Goal: Task Accomplishment & Management: Manage account settings

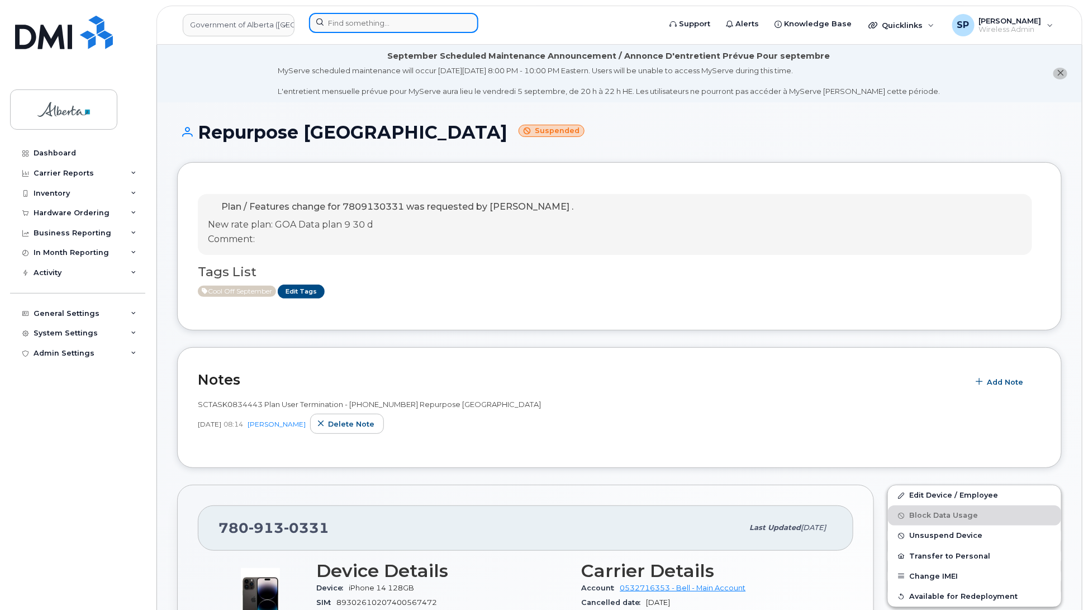
click at [378, 23] on input at bounding box center [393, 23] width 169 height 20
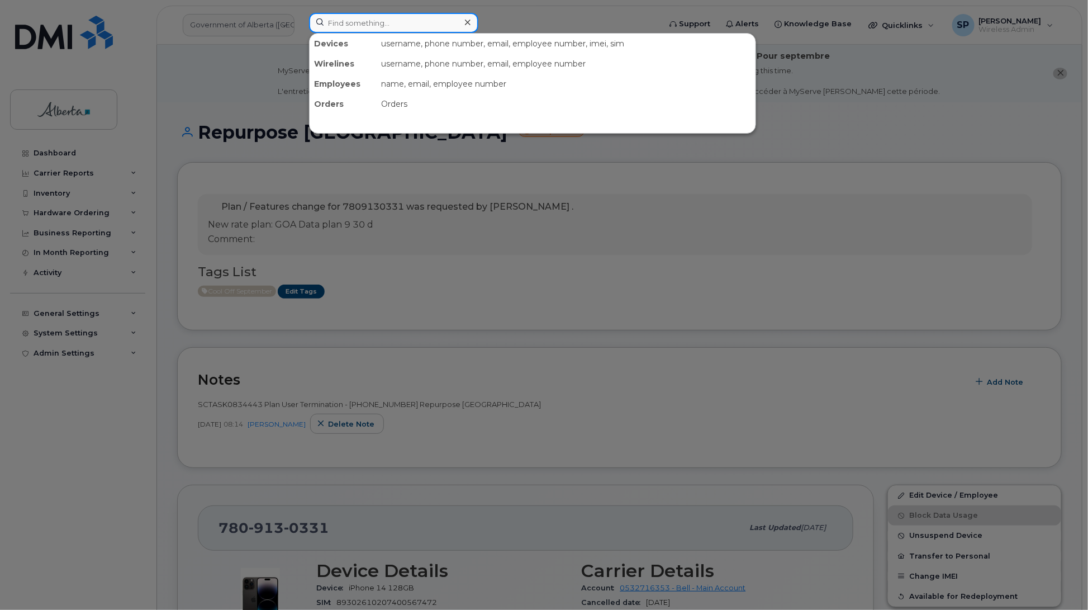
paste input "7806904768"
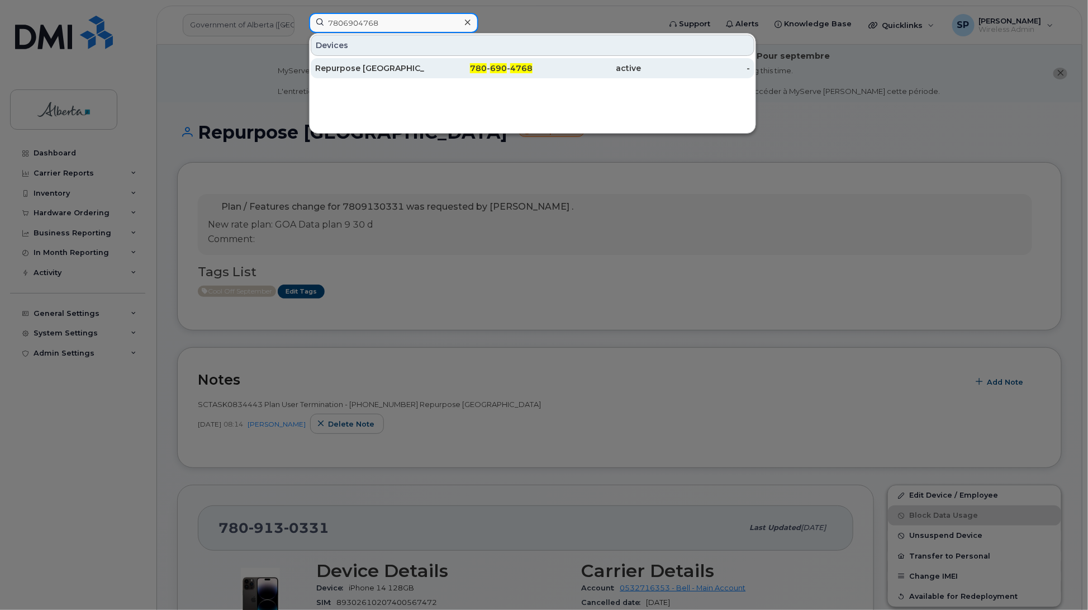
type input "7806904768"
click at [380, 72] on div "Repurpose Edmonton" at bounding box center [369, 68] width 109 height 11
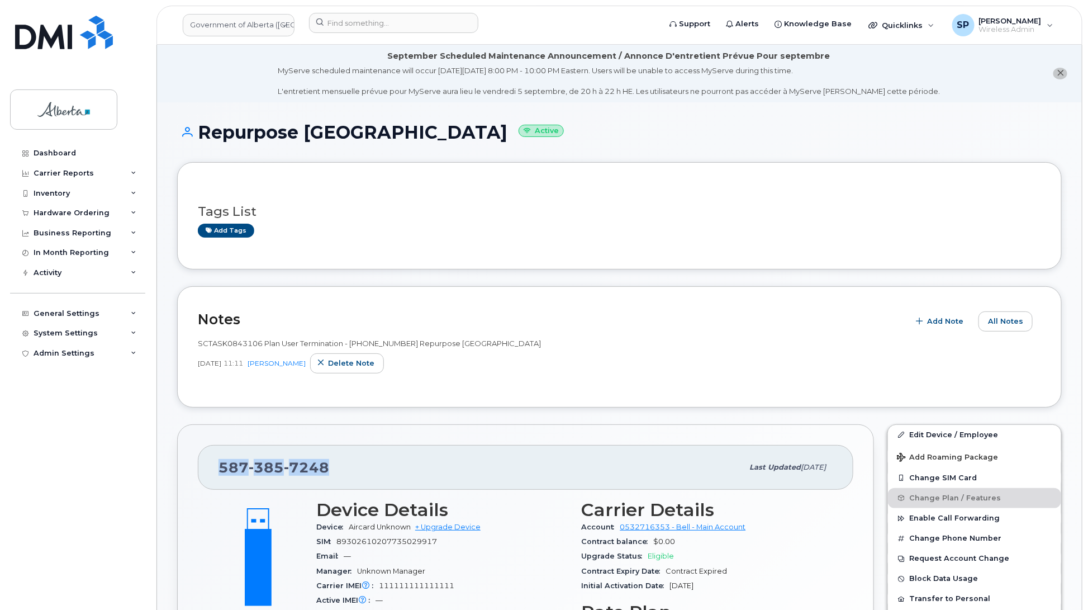
drag, startPoint x: 331, startPoint y: 469, endPoint x: 208, endPoint y: 464, distance: 122.5
click at [208, 464] on div "587 385 7248 Last updated Sep 08, 2025" at bounding box center [526, 467] width 656 height 45
copy span "587 385 7248"
click at [889, 211] on h3 "Tags List" at bounding box center [619, 212] width 843 height 14
drag, startPoint x: 1087, startPoint y: 155, endPoint x: 1090, endPoint y: 320, distance: 164.3
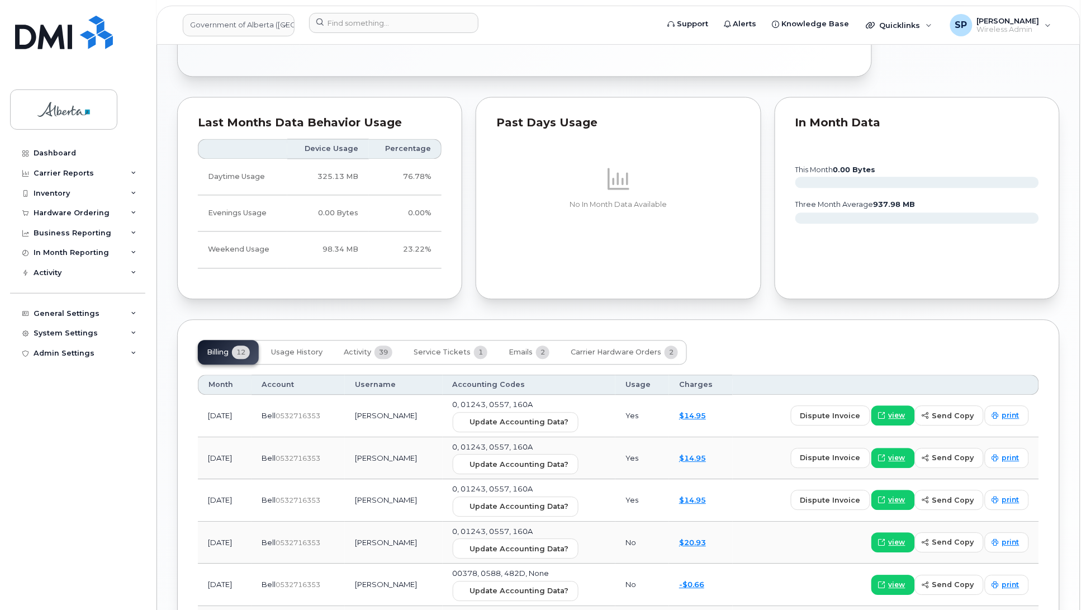
scroll to position [727, 0]
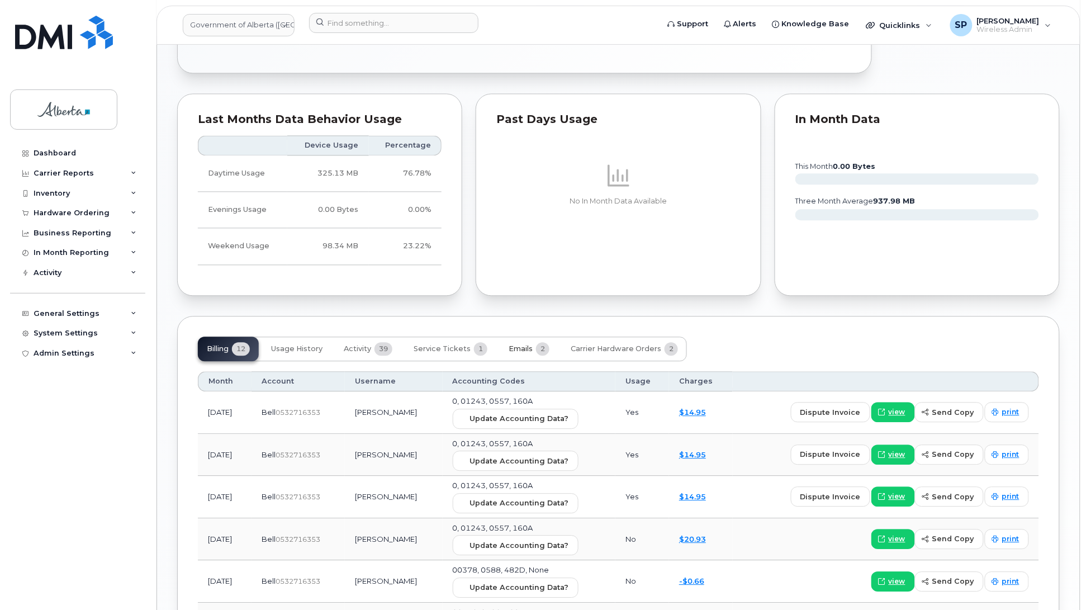
click at [526, 351] on span "Emails" at bounding box center [521, 348] width 24 height 9
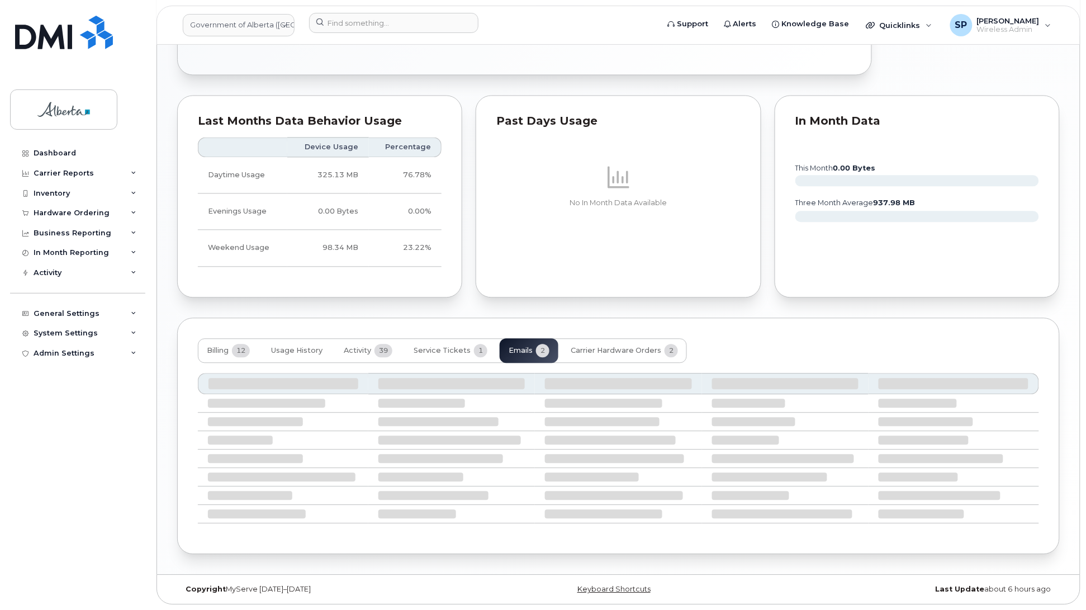
scroll to position [658, 0]
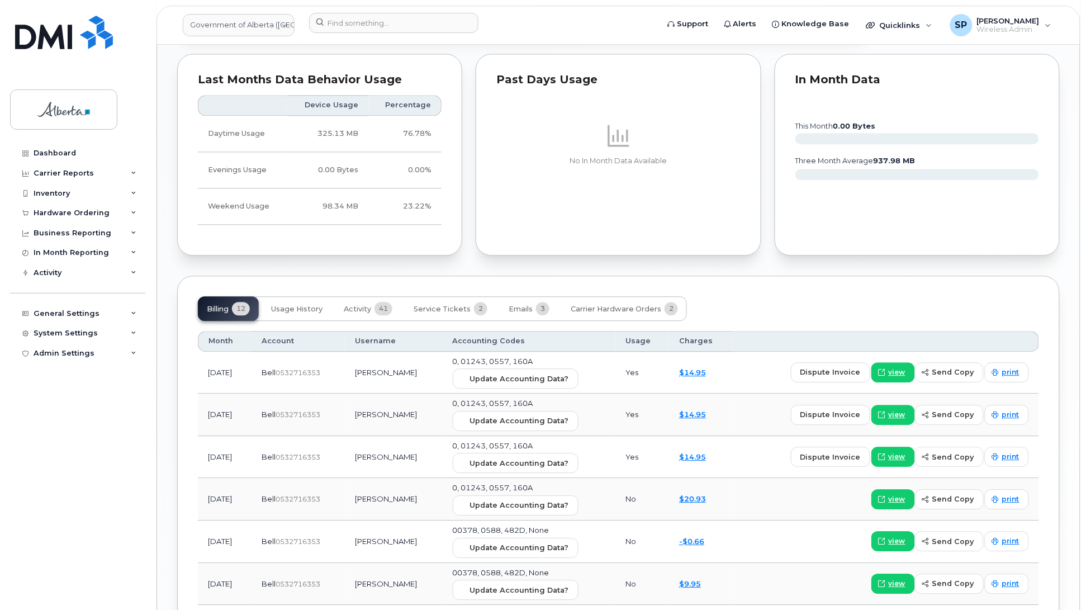
scroll to position [965, 0]
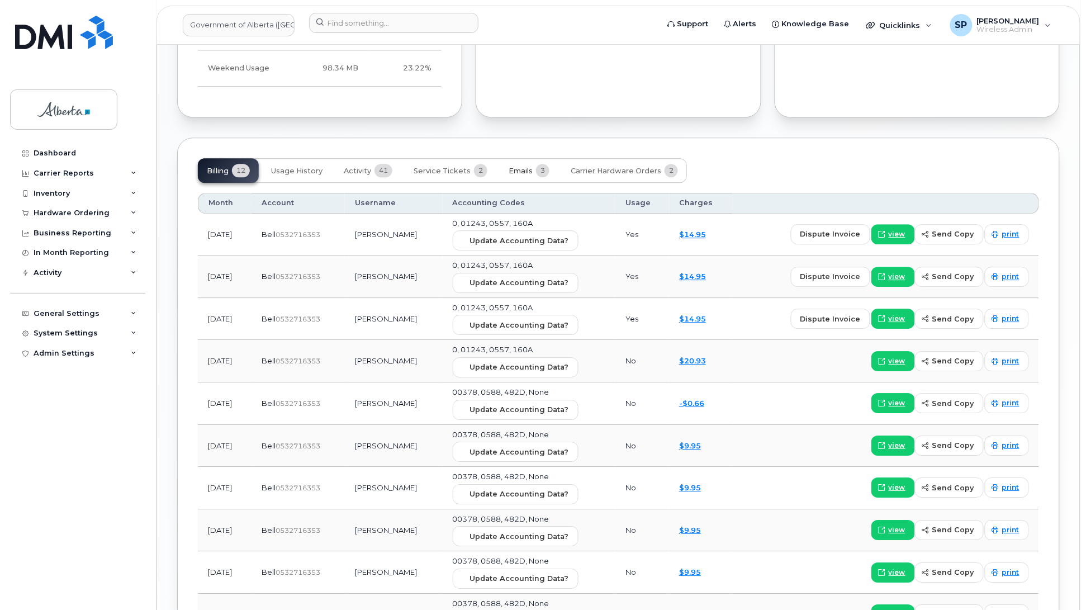
click at [520, 168] on span "Emails" at bounding box center [521, 171] width 24 height 9
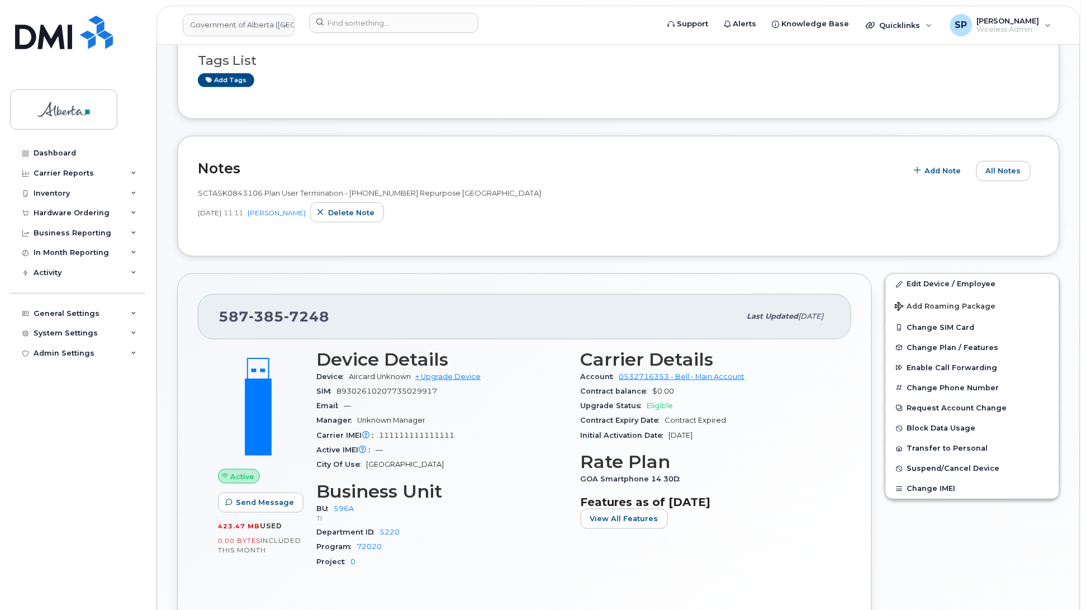
scroll to position [0, 0]
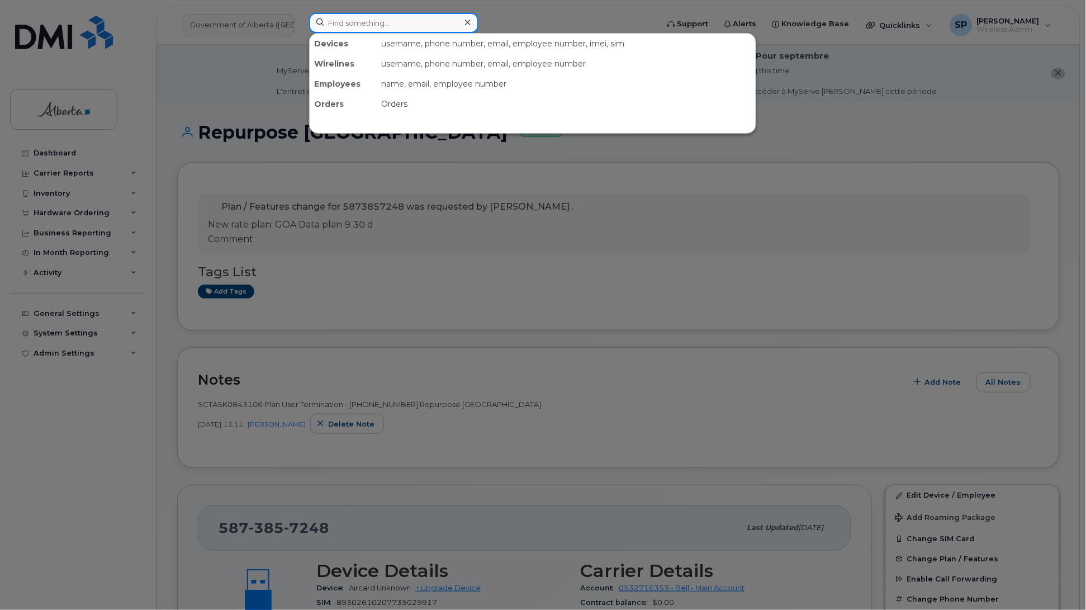
click at [359, 23] on input at bounding box center [393, 23] width 169 height 20
paste input "4033521835"
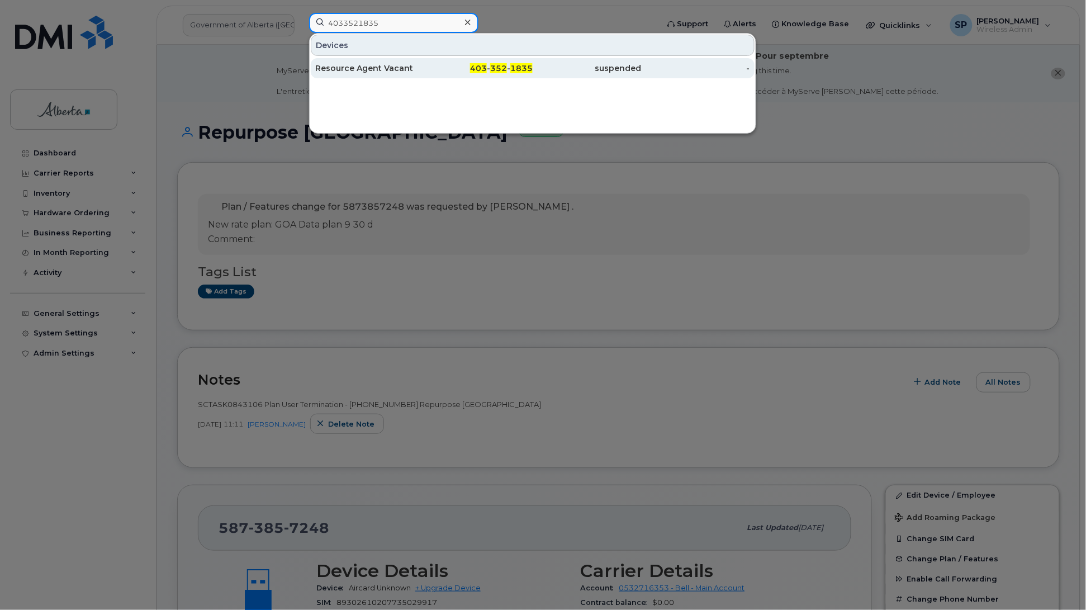
type input "4033521835"
click at [353, 70] on div "Resource Agent Vacant" at bounding box center [369, 68] width 109 height 11
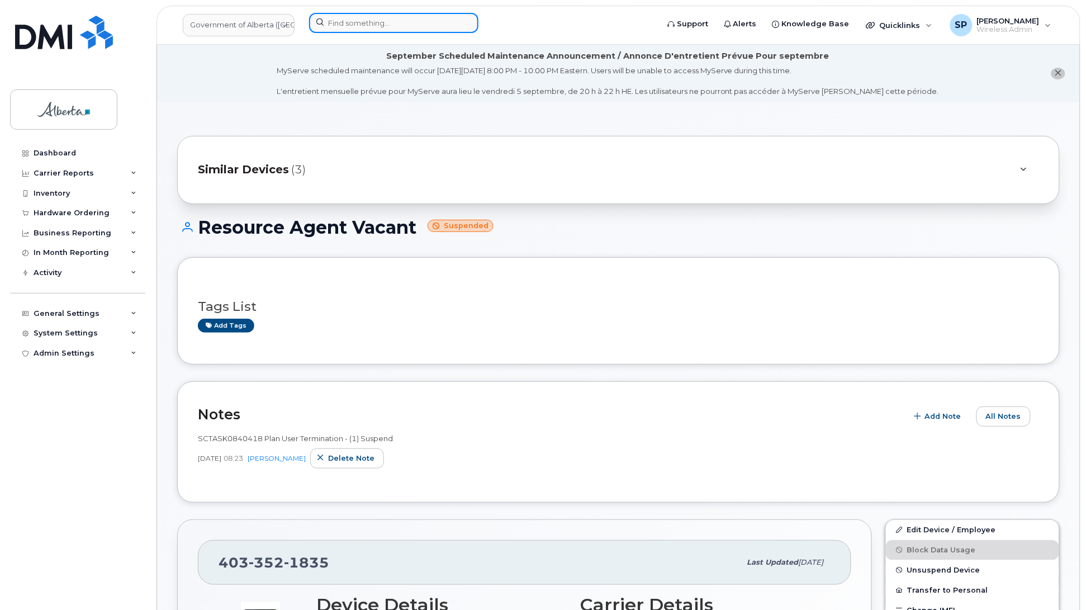
click at [380, 20] on input at bounding box center [393, 23] width 169 height 20
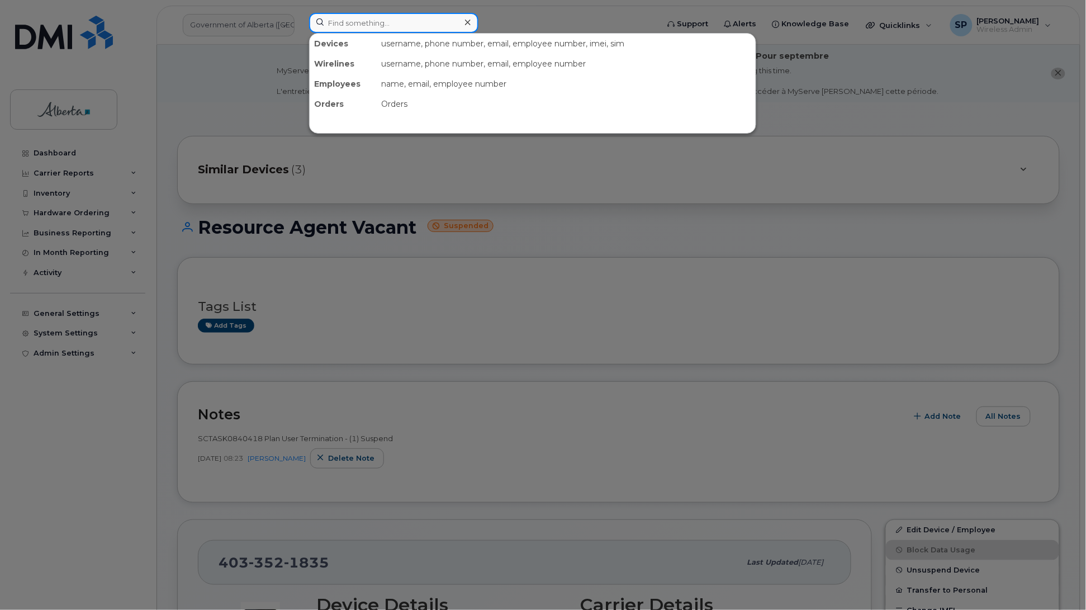
paste input "4035484046"
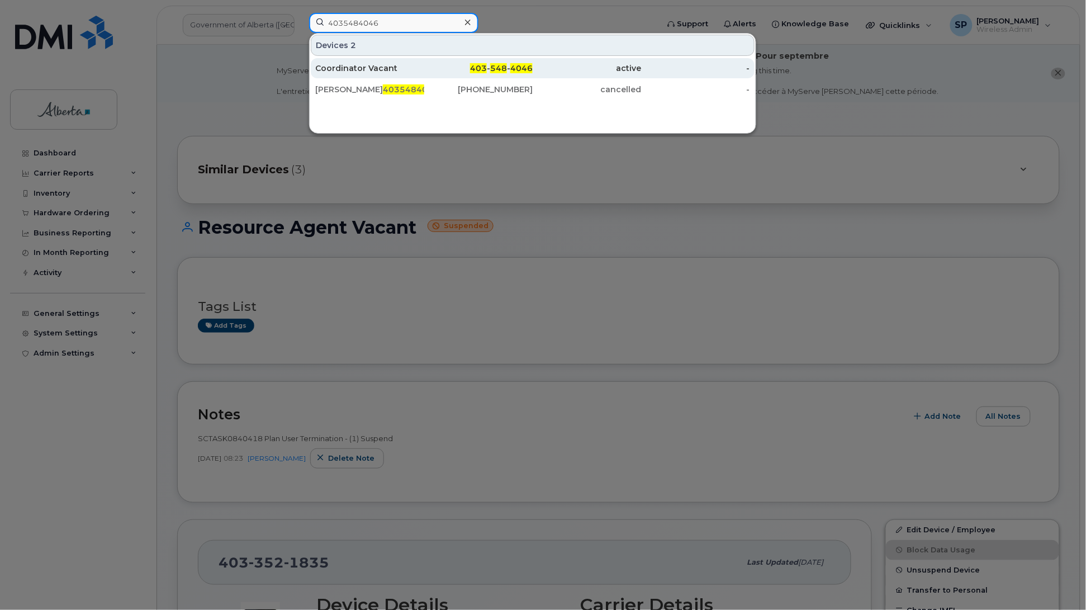
type input "4035484046"
click at [364, 70] on div "Coordinator Vacant" at bounding box center [369, 68] width 109 height 11
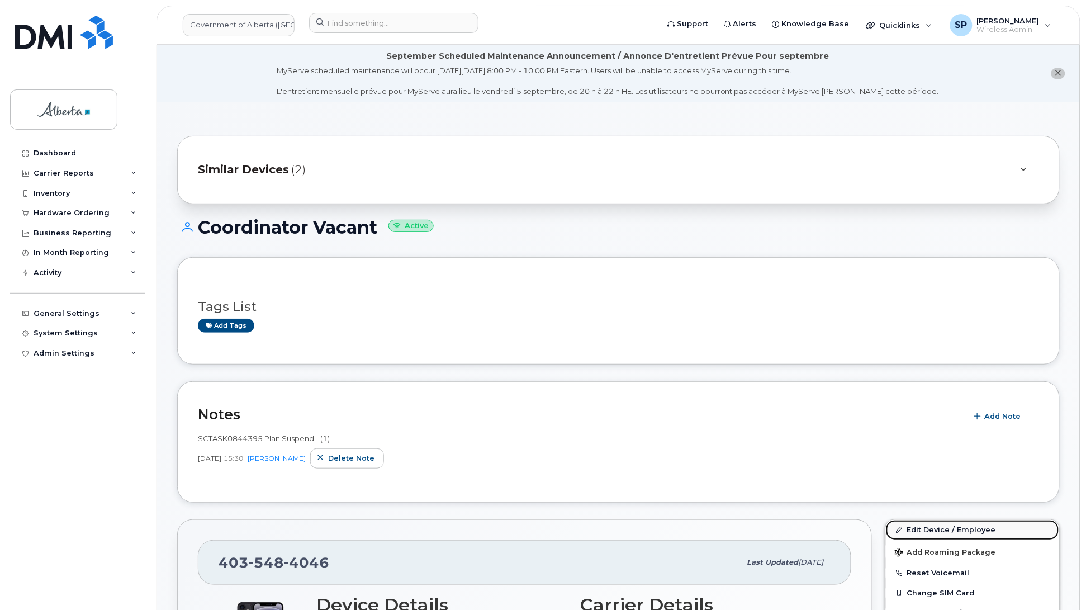
click at [939, 532] on link "Edit Device / Employee" at bounding box center [972, 530] width 173 height 20
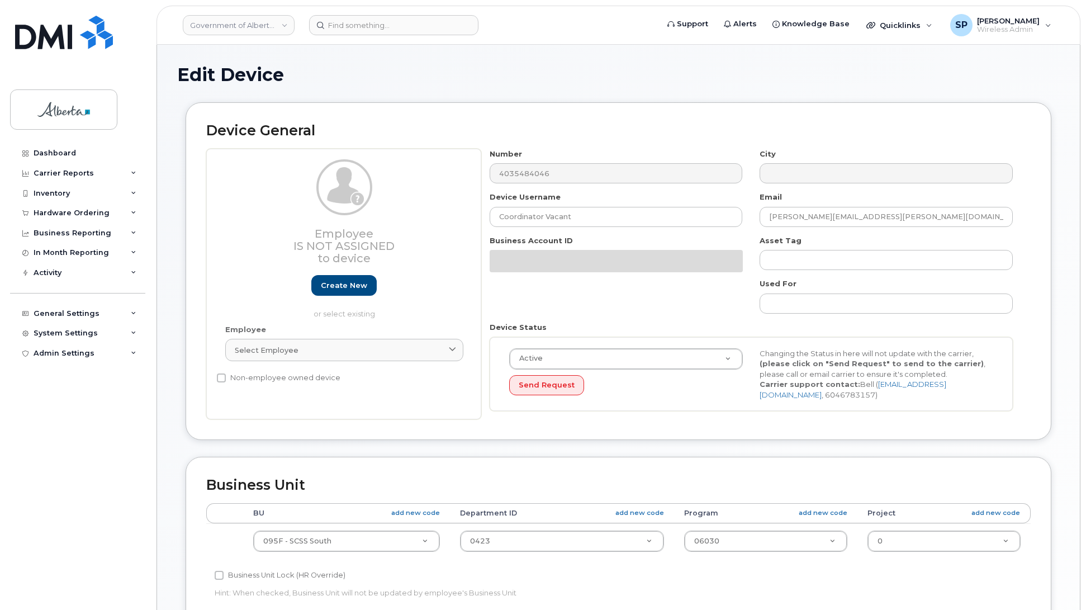
select select "4749750"
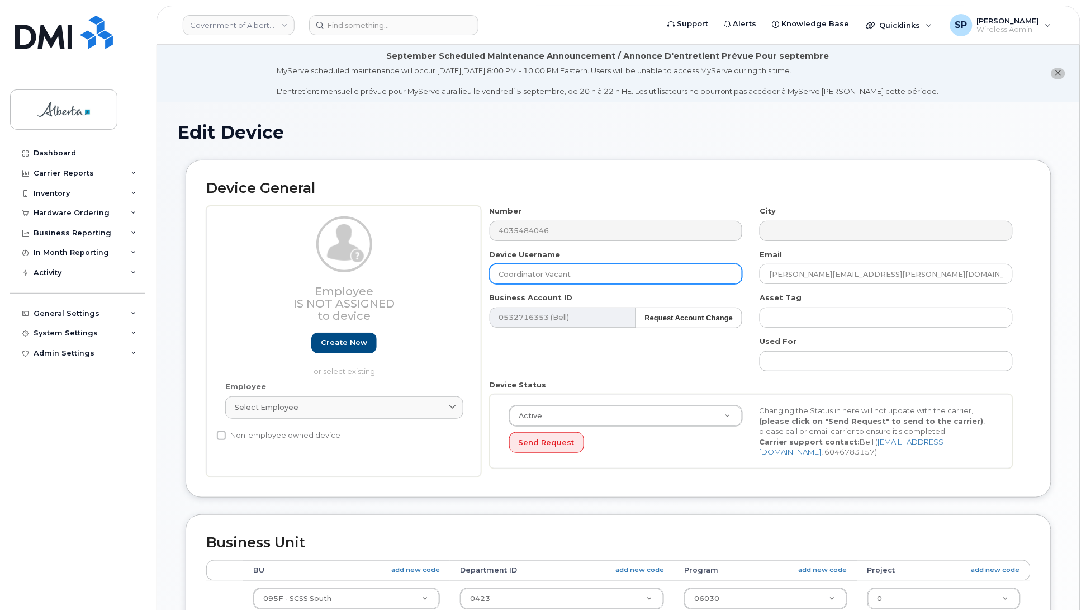
drag, startPoint x: 600, startPoint y: 271, endPoint x: 426, endPoint y: 273, distance: 173.3
click at [426, 273] on div "Employee Is not assigned to device Create new or select existing Employee Selec…" at bounding box center [618, 341] width 824 height 271
paste input "Admin Supervis"
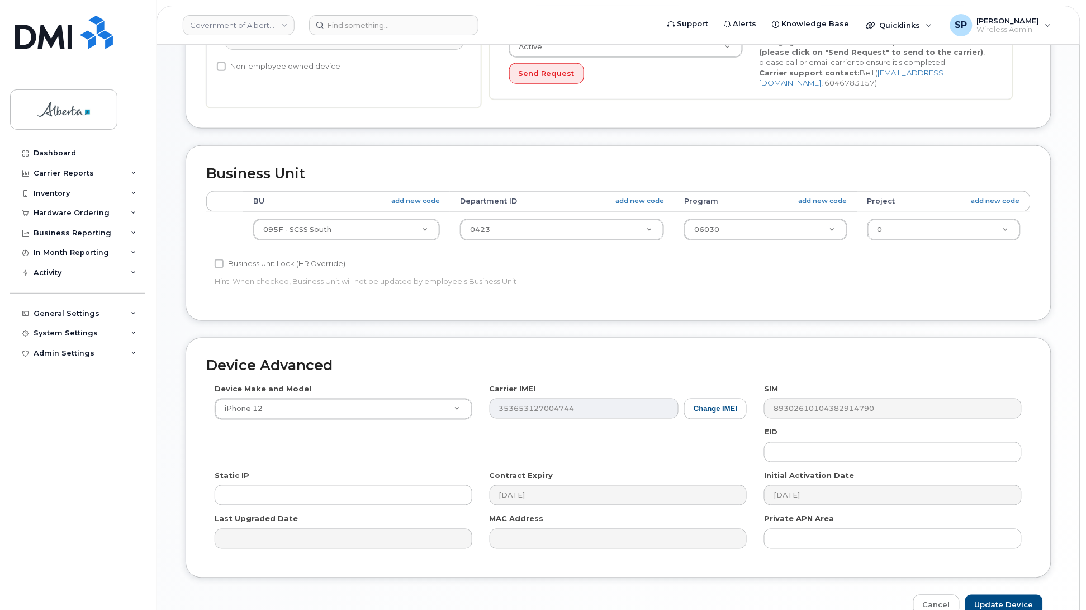
scroll to position [432, 0]
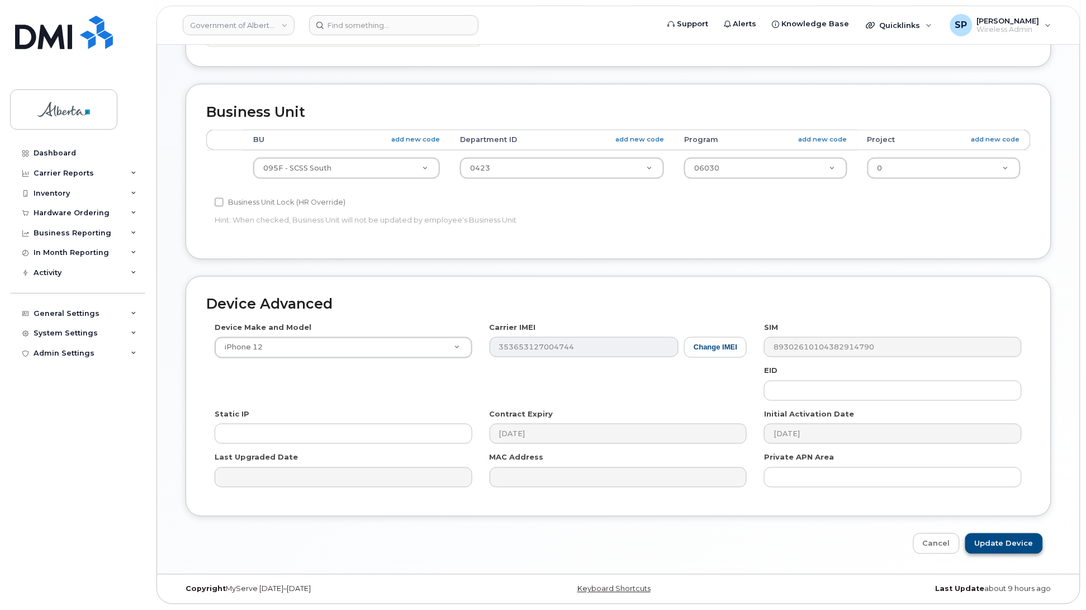
type input "Admin Supervisor Vacant"
click at [993, 545] on input "Update Device" at bounding box center [1004, 543] width 78 height 21
type input "Saving..."
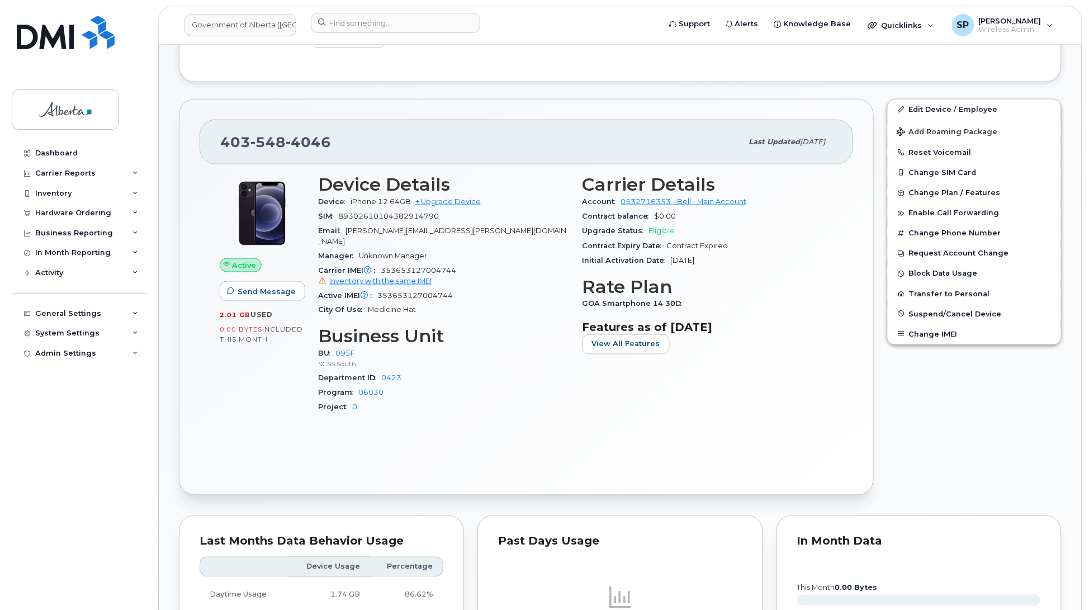
scroll to position [423, 0]
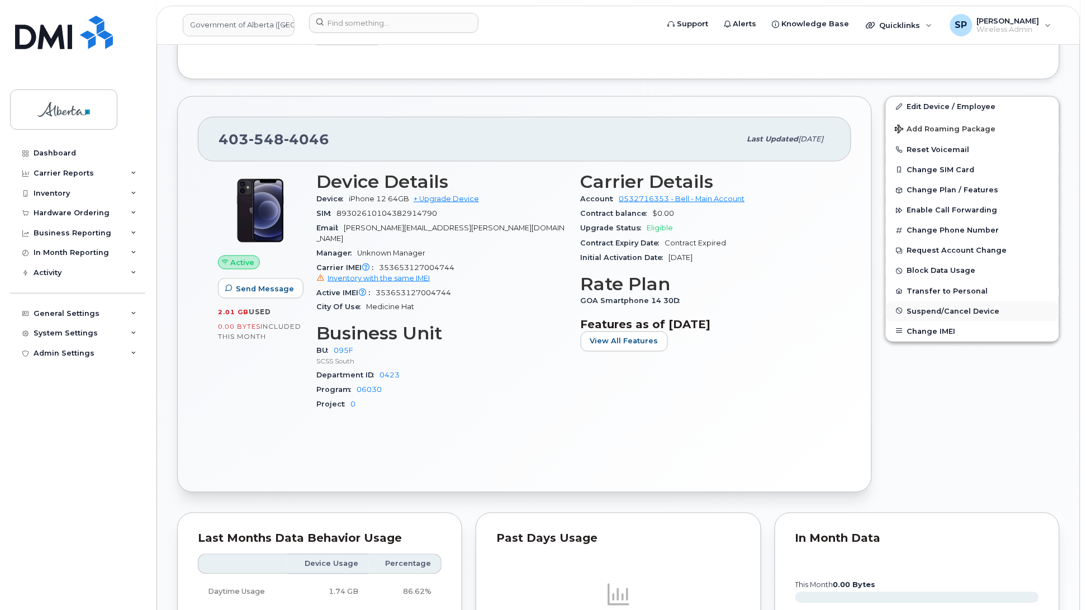
click at [922, 311] on span "Suspend/Cancel Device" at bounding box center [953, 311] width 93 height 8
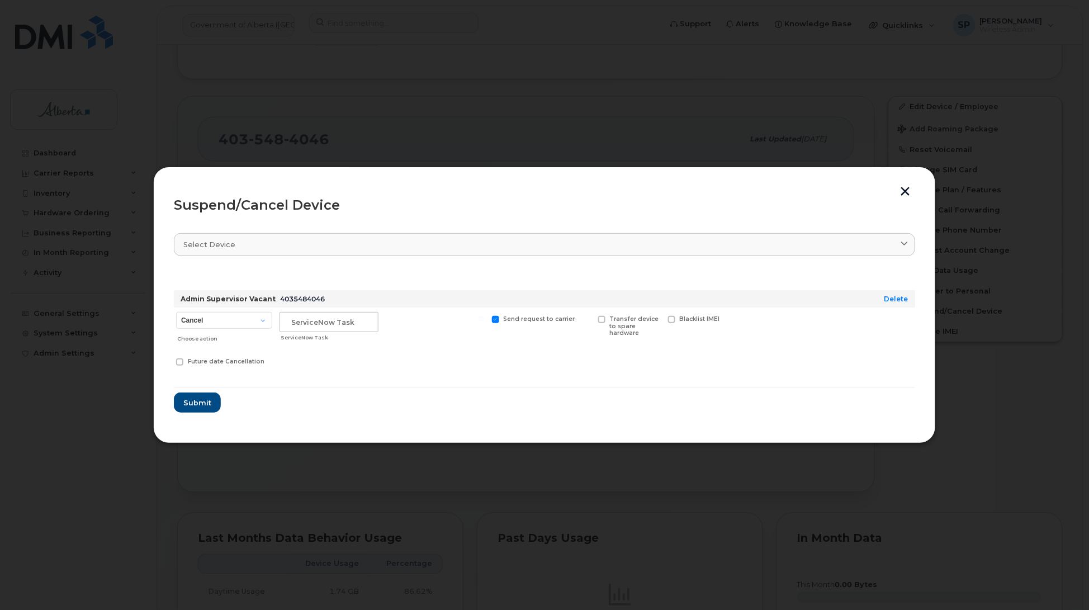
click at [196, 310] on div "Cancel Suspend - Extend Suspension Suspend - Reduced Rate Suspend - Lost Device…" at bounding box center [224, 327] width 101 height 40
click at [196, 323] on select "Cancel Suspend - Extend Suspension Suspend - Reduced Rate Suspend - Lost Device…" at bounding box center [224, 320] width 96 height 17
select select "[object Object]"
click at [176, 312] on select "Cancel Suspend - Extend Suspension Suspend - Reduced Rate Suspend - Lost Device…" at bounding box center [224, 320] width 96 height 17
click at [328, 320] on input "text" at bounding box center [328, 322] width 99 height 20
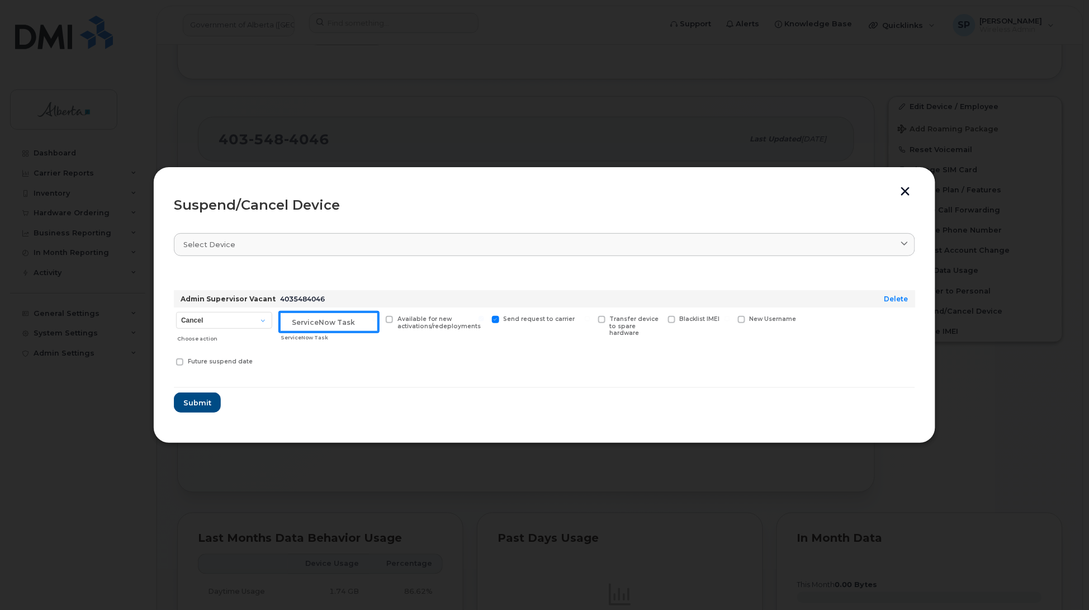
paste input "SCTASK0843187"
type input "SCTASK0843187 Suspend"
click at [204, 400] on span "Submit" at bounding box center [197, 402] width 28 height 11
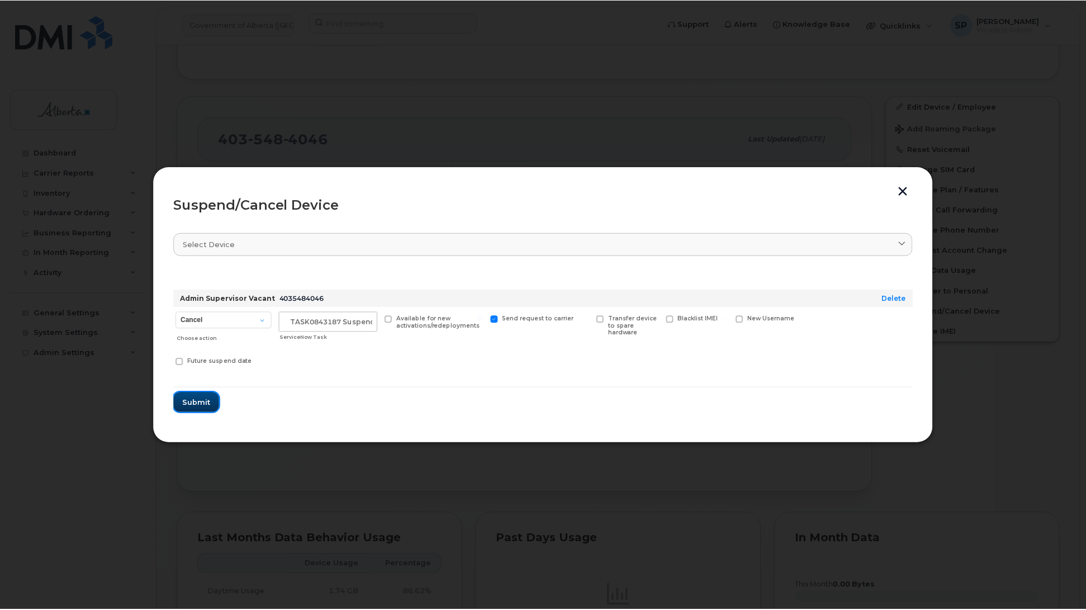
scroll to position [0, 0]
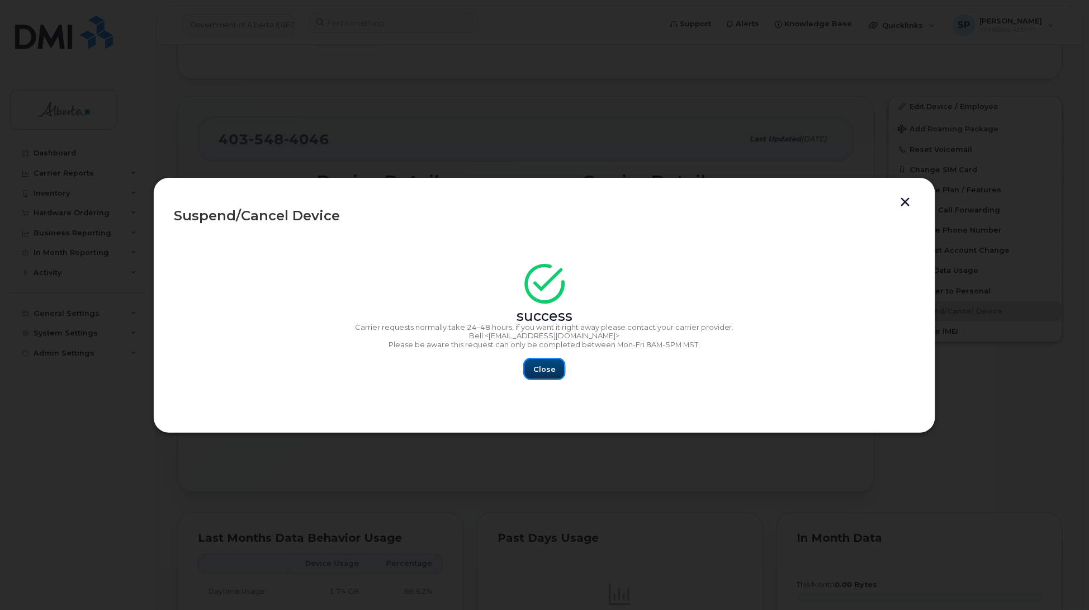
drag, startPoint x: 538, startPoint y: 372, endPoint x: 546, endPoint y: 371, distance: 7.9
click at [542, 371] on span "Close" at bounding box center [544, 369] width 22 height 11
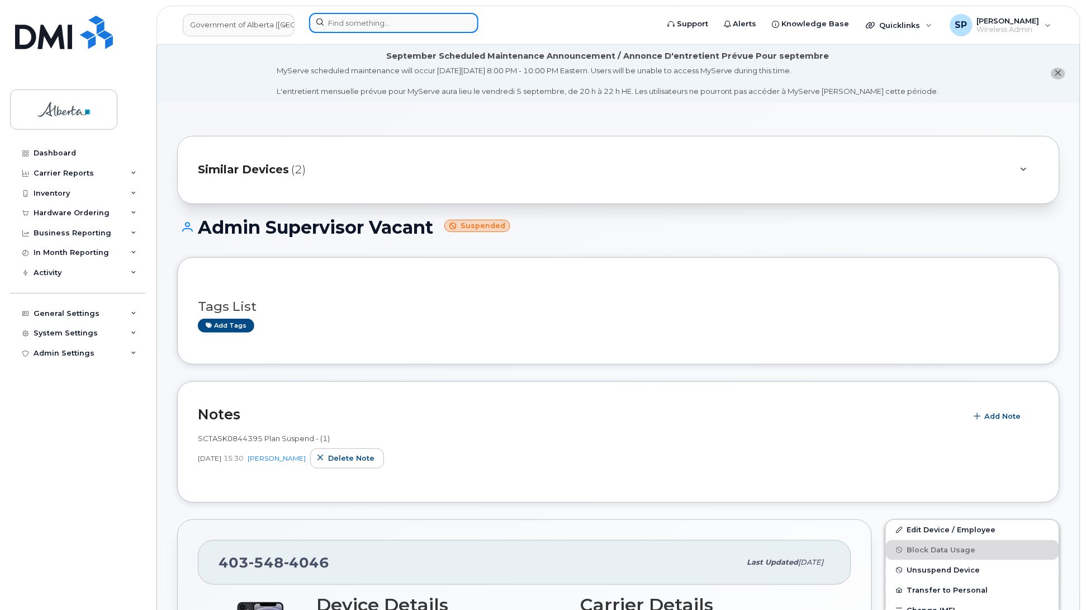
click at [387, 23] on input at bounding box center [393, 23] width 169 height 20
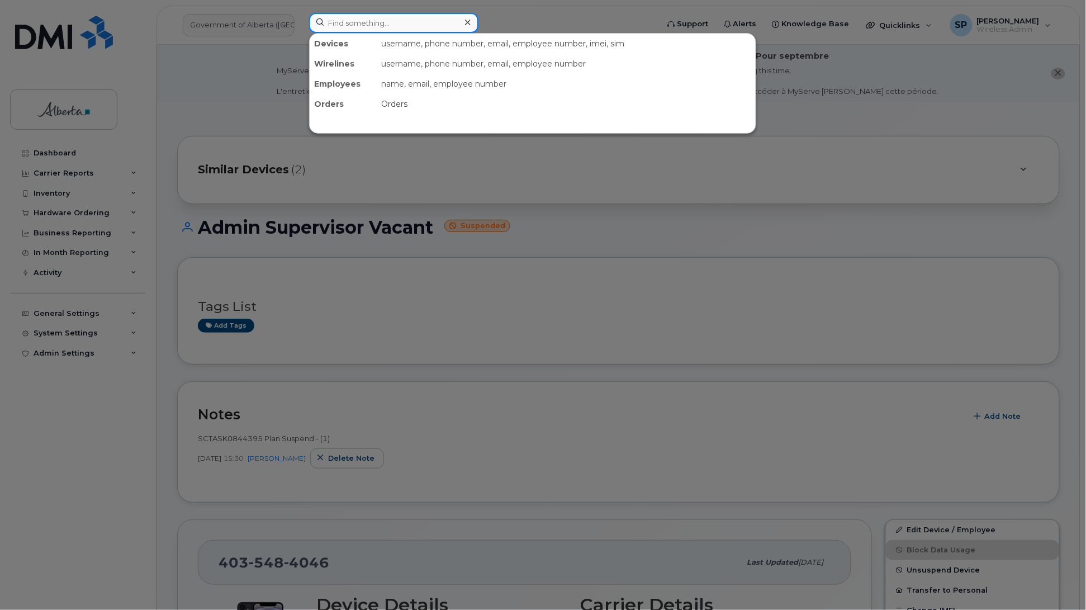
paste input "7802714195"
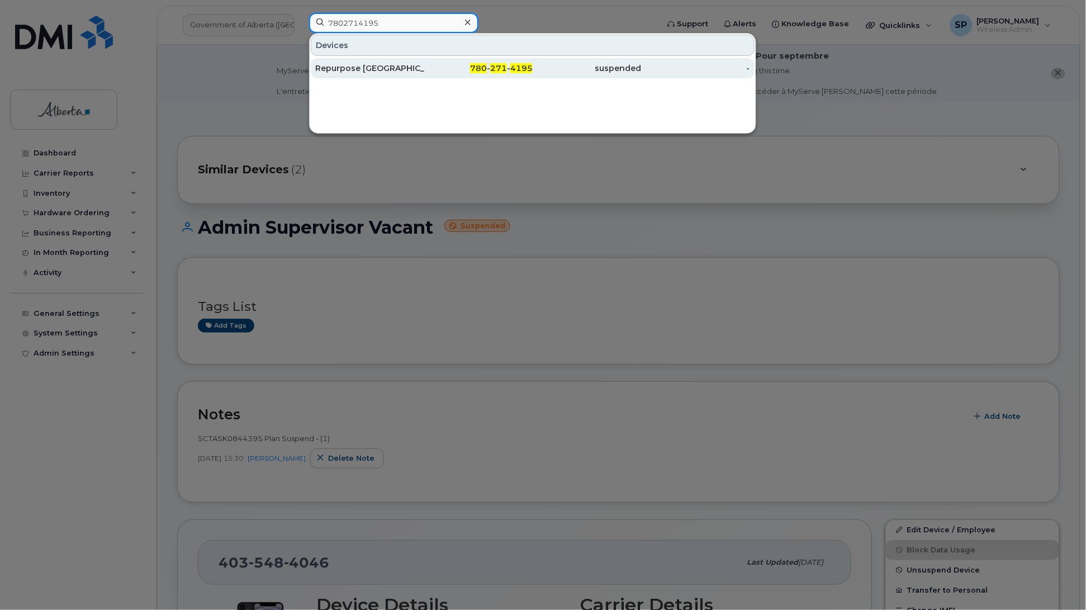
type input "7802714195"
click at [354, 66] on div "Repurpose [GEOGRAPHIC_DATA]" at bounding box center [369, 68] width 109 height 11
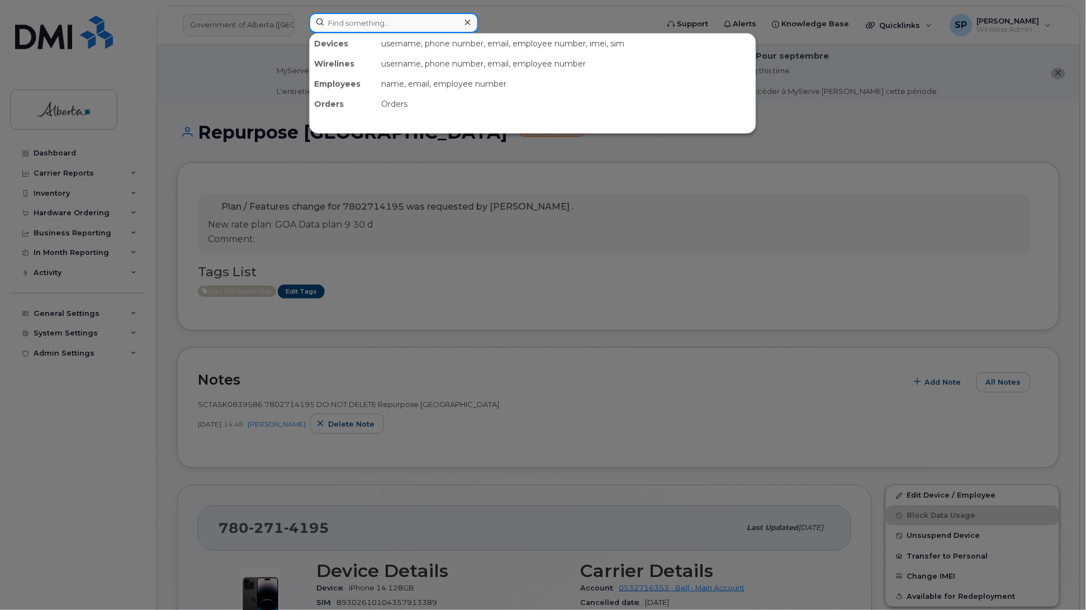
click at [372, 20] on input at bounding box center [393, 23] width 169 height 20
paste input "5873377198"
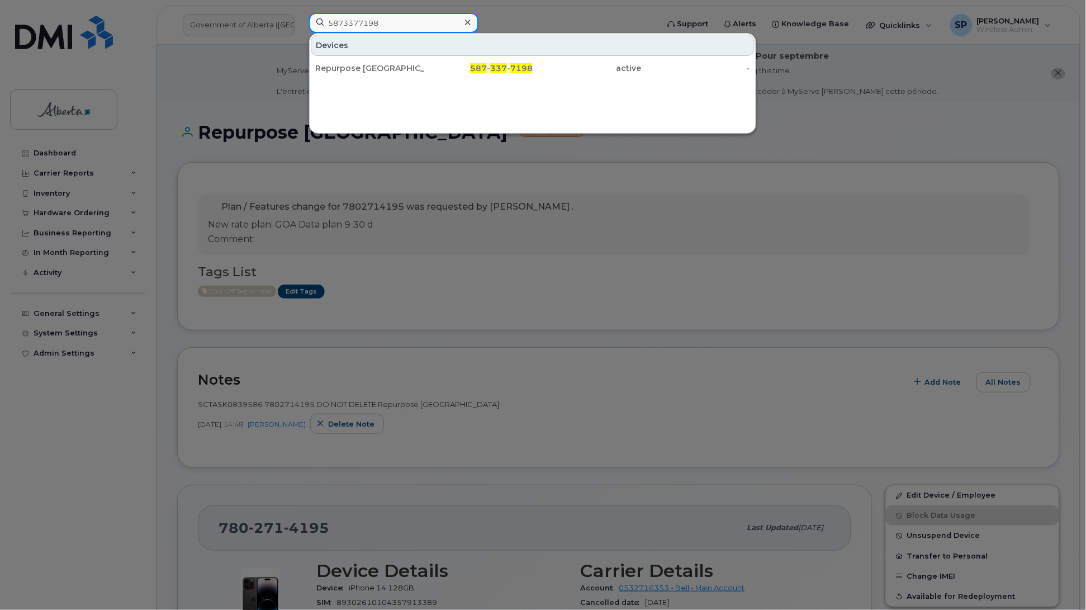
type input "5873377198"
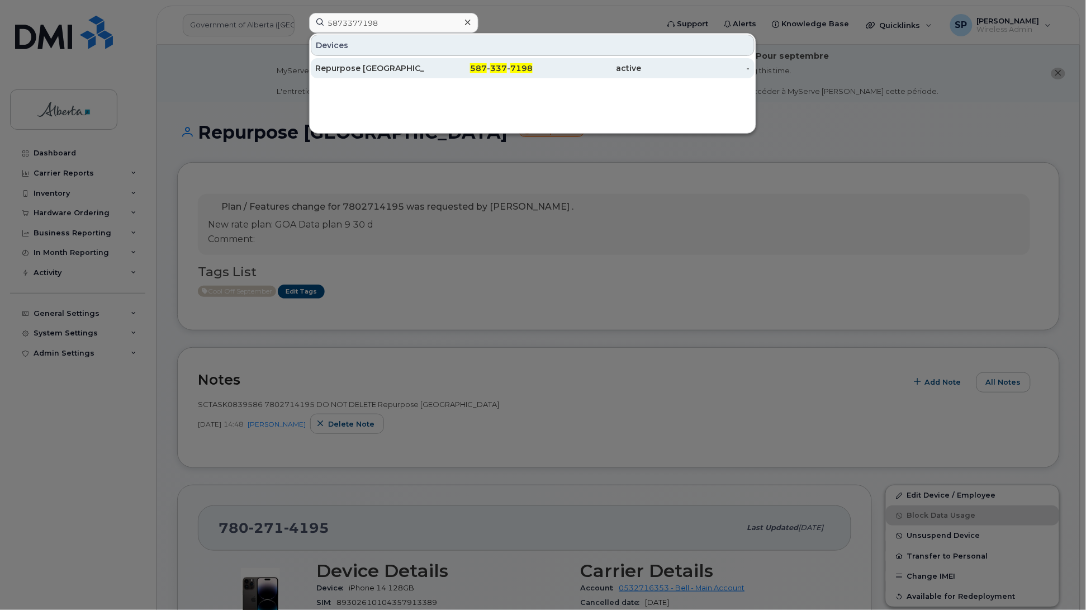
click at [350, 68] on div "Repurpose [GEOGRAPHIC_DATA]" at bounding box center [369, 68] width 109 height 11
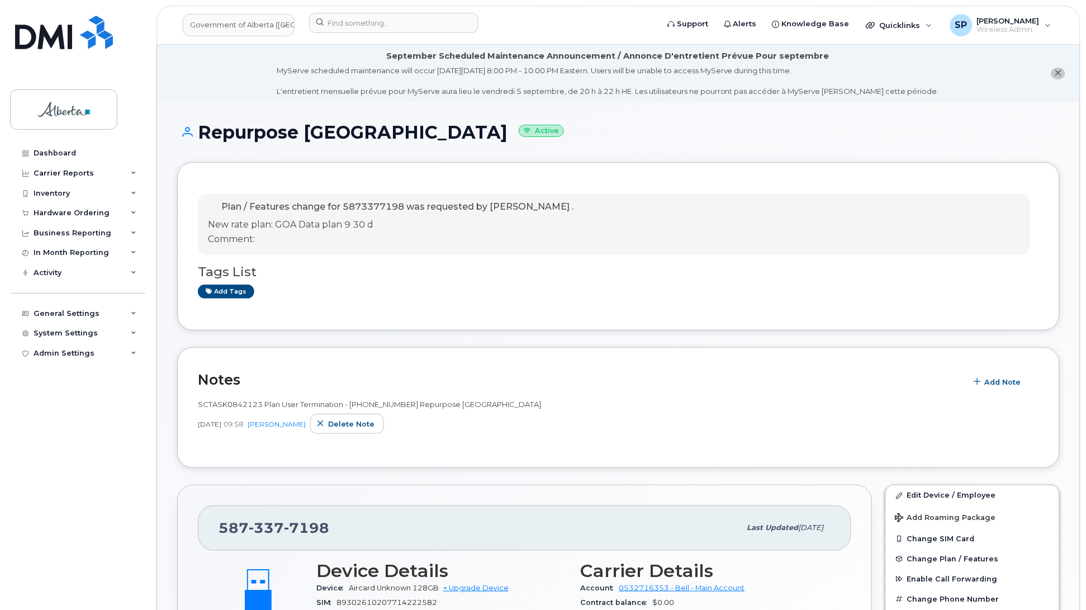
click at [648, 232] on div "Plan / Features change for 5873377198 was requested by [PERSON_NAME] . New rate…" at bounding box center [614, 224] width 832 height 61
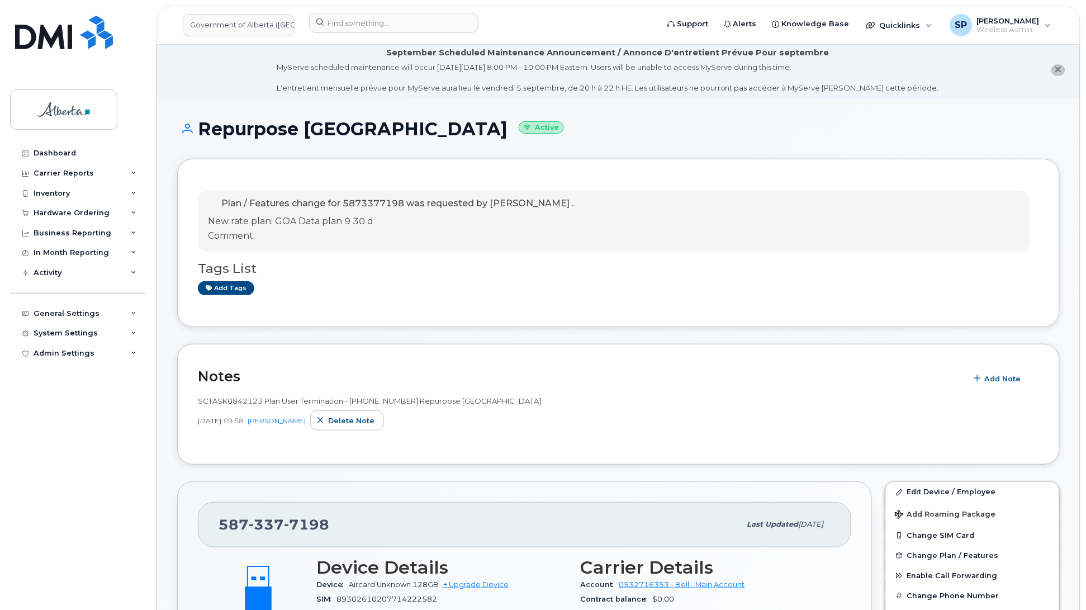
scroll to position [7, 0]
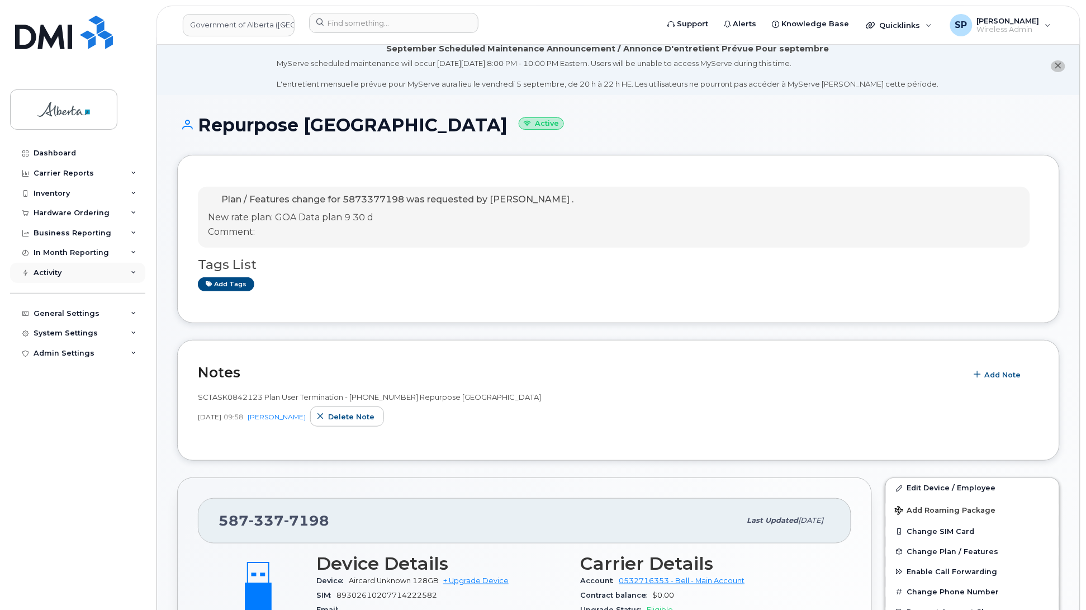
click at [10, 281] on div "Activity" at bounding box center [77, 273] width 135 height 20
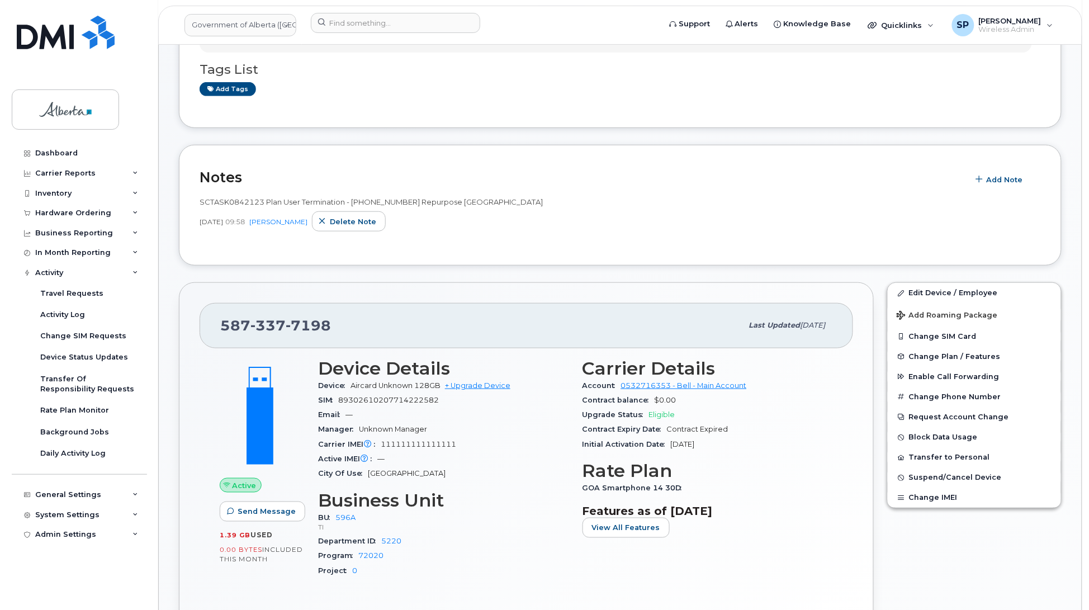
scroll to position [221, 0]
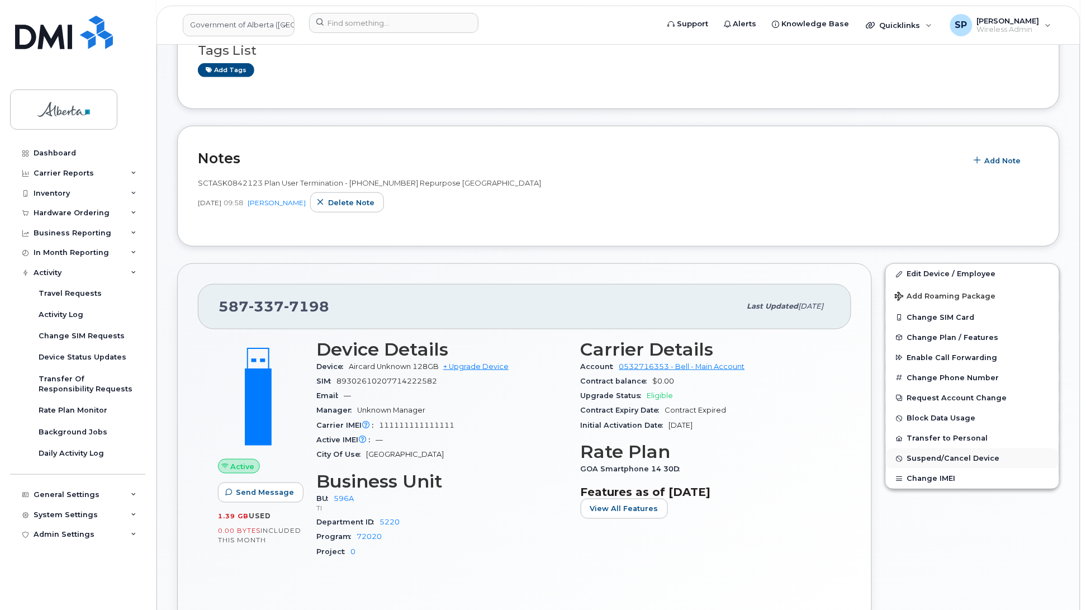
click at [932, 456] on span "Suspend/Cancel Device" at bounding box center [953, 458] width 93 height 8
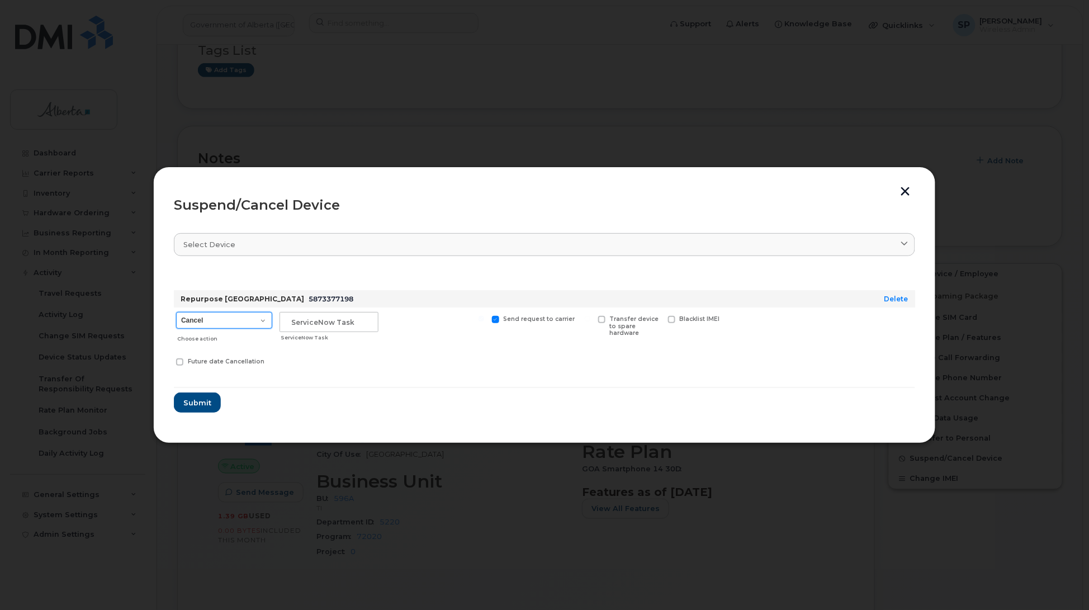
click at [246, 320] on select "Cancel Suspend - Extend Suspension Suspend - Reduced Rate Suspend - Lost Device…" at bounding box center [224, 320] width 96 height 17
select select "[object Object]"
click at [176, 312] on select "Cancel Suspend - Extend Suspension Suspend - Reduced Rate Suspend - Lost Device…" at bounding box center [224, 320] width 96 height 17
click at [331, 323] on input "text" at bounding box center [328, 322] width 99 height 20
paste input "SCTASK0842110"
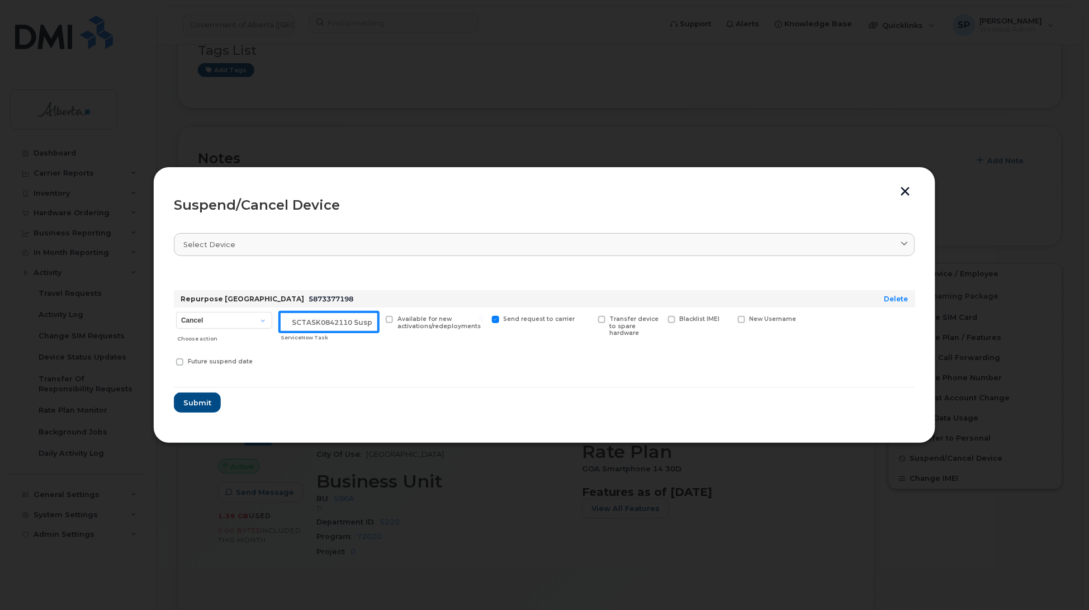
scroll to position [0, 10]
type input "SCTASK0842110 suspend"
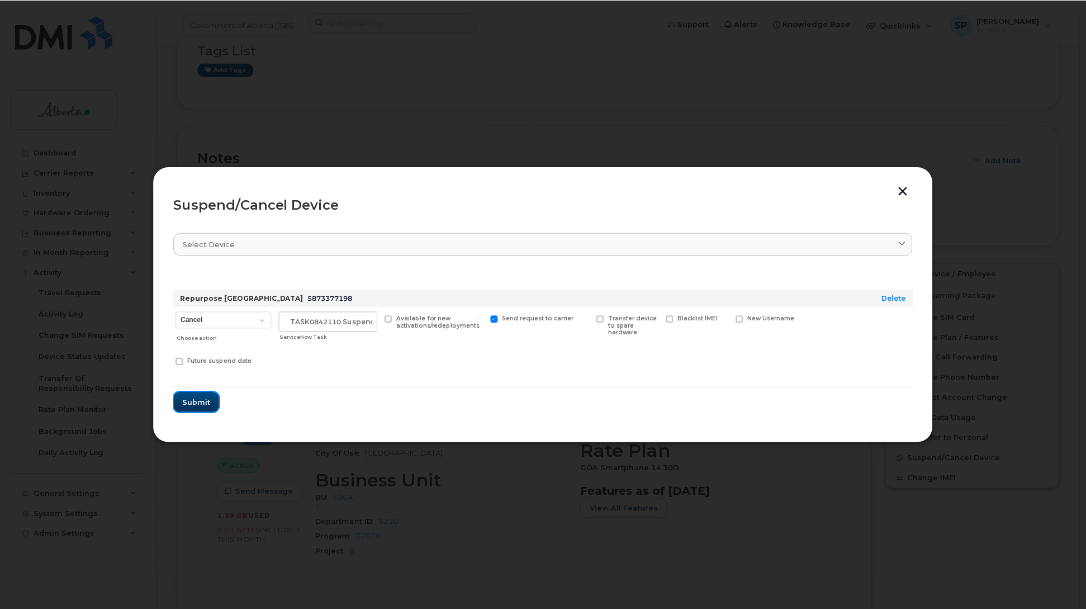
scroll to position [0, 0]
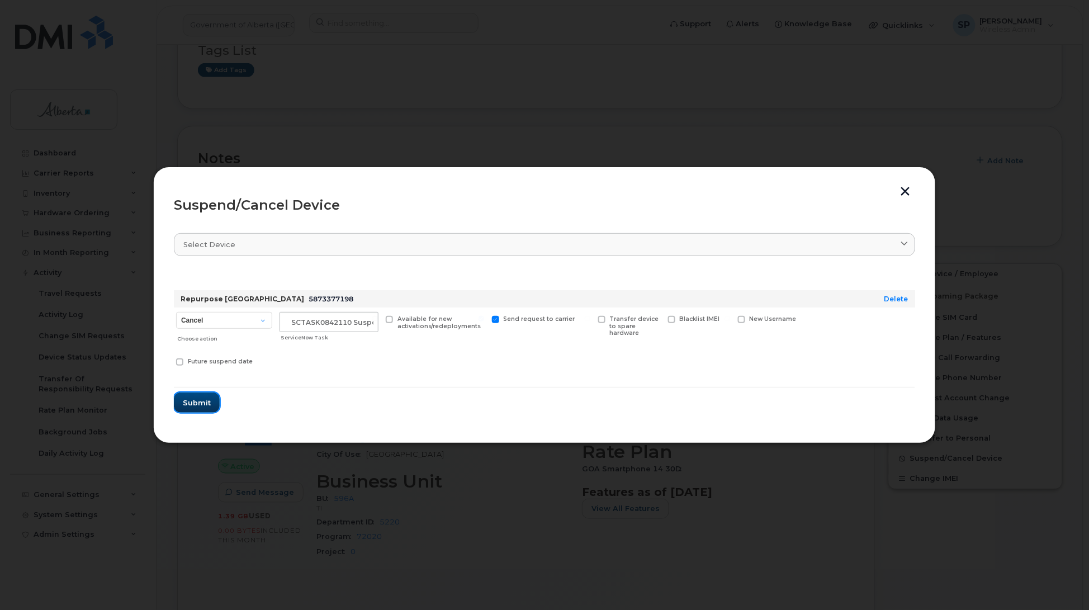
click at [189, 401] on span "Submit" at bounding box center [197, 402] width 28 height 11
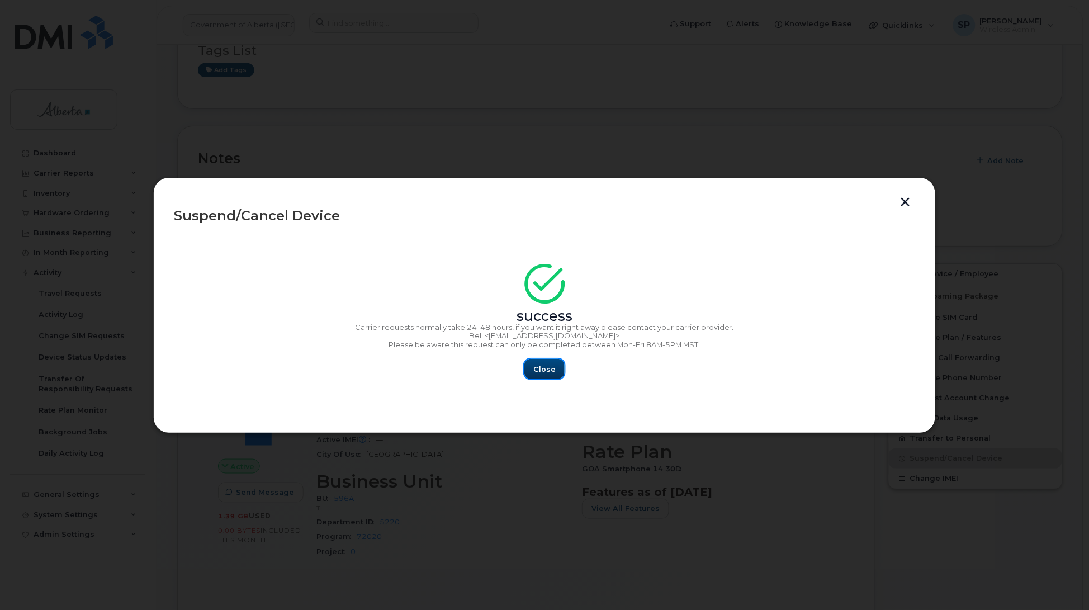
click at [551, 372] on span "Close" at bounding box center [544, 369] width 22 height 11
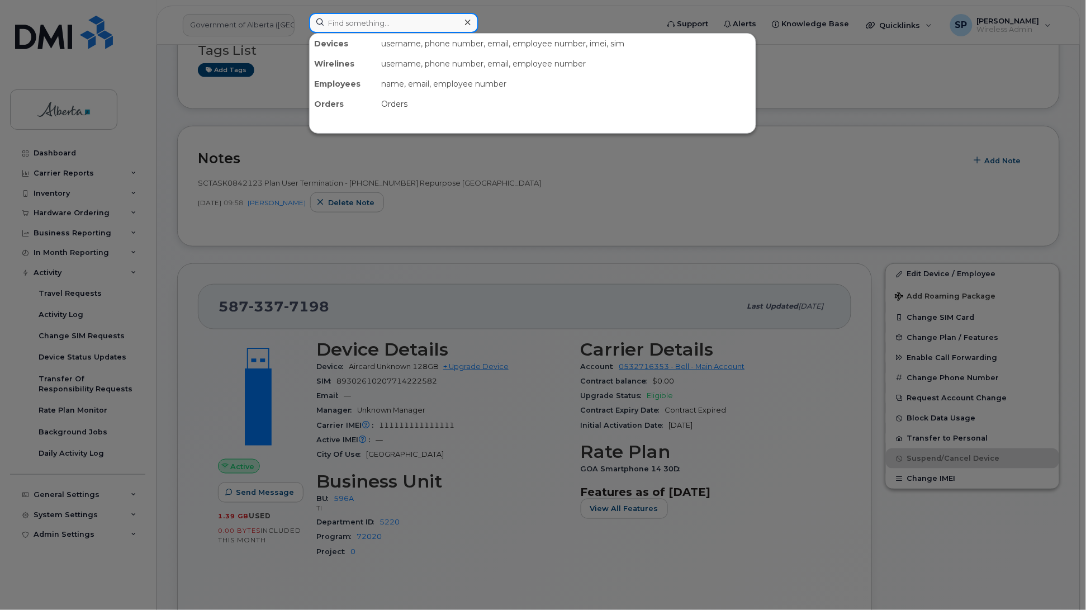
click at [358, 17] on input at bounding box center [393, 23] width 169 height 20
paste input "4034663523"
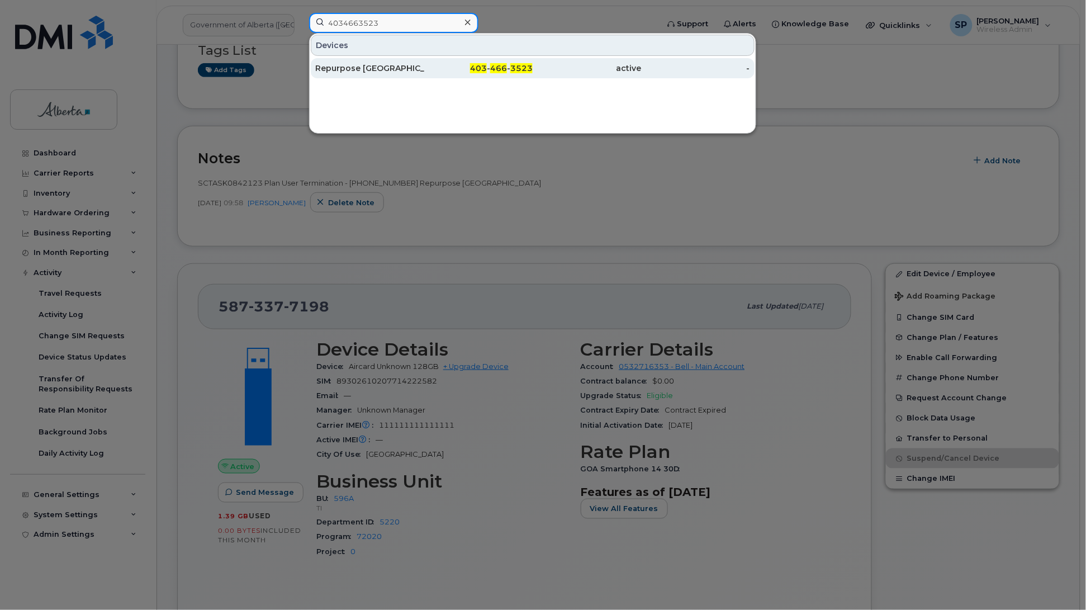
type input "4034663523"
click at [341, 70] on div "Repurpose [GEOGRAPHIC_DATA]" at bounding box center [369, 68] width 109 height 11
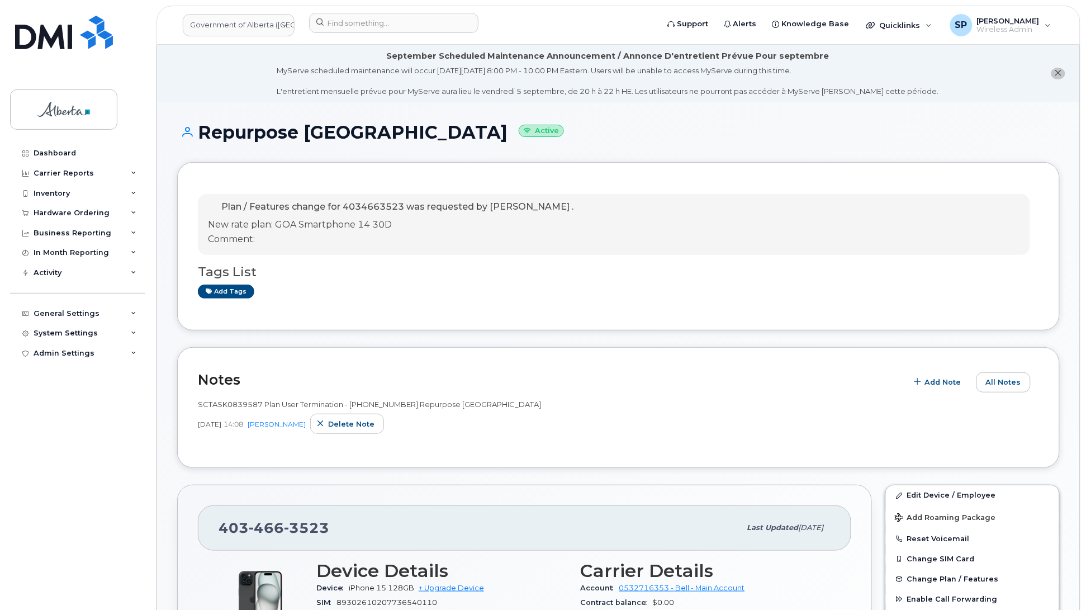
drag, startPoint x: 1085, startPoint y: 184, endPoint x: 1088, endPoint y: 316, distance: 131.9
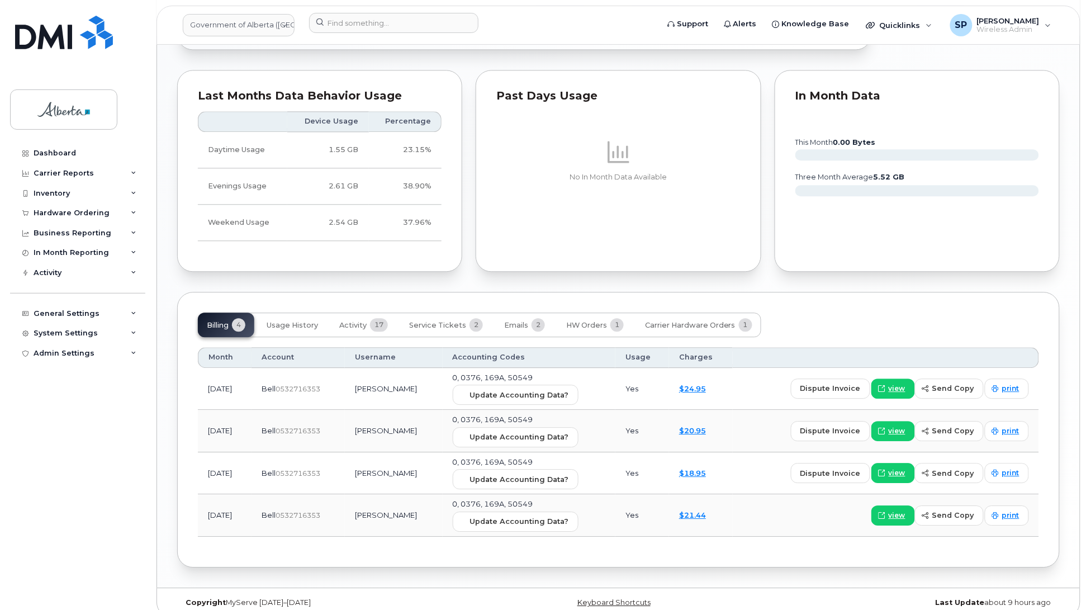
scroll to position [828, 0]
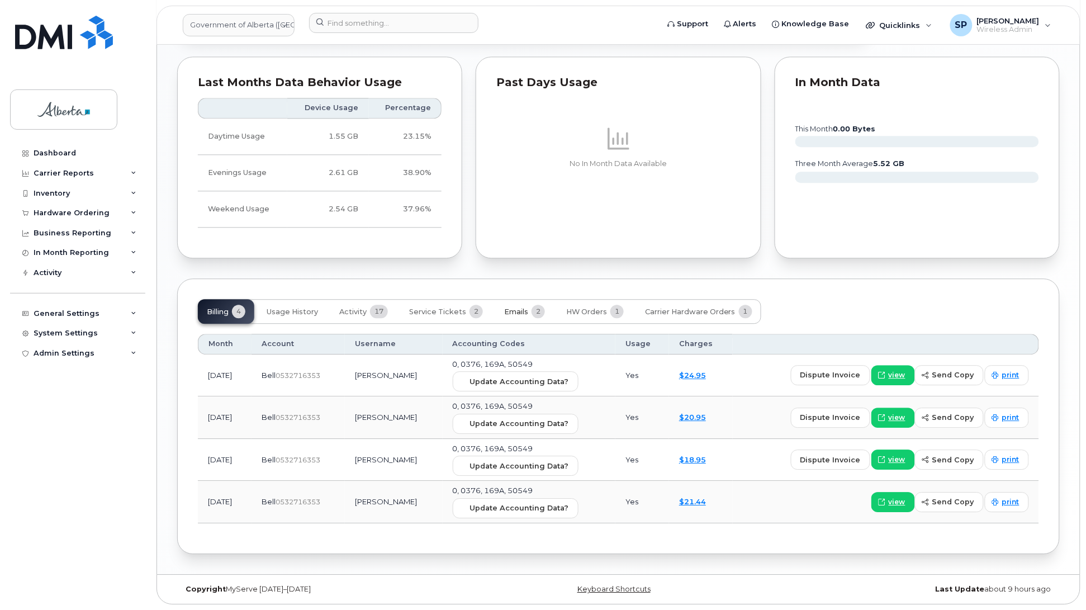
click at [518, 307] on span "Emails" at bounding box center [516, 311] width 24 height 9
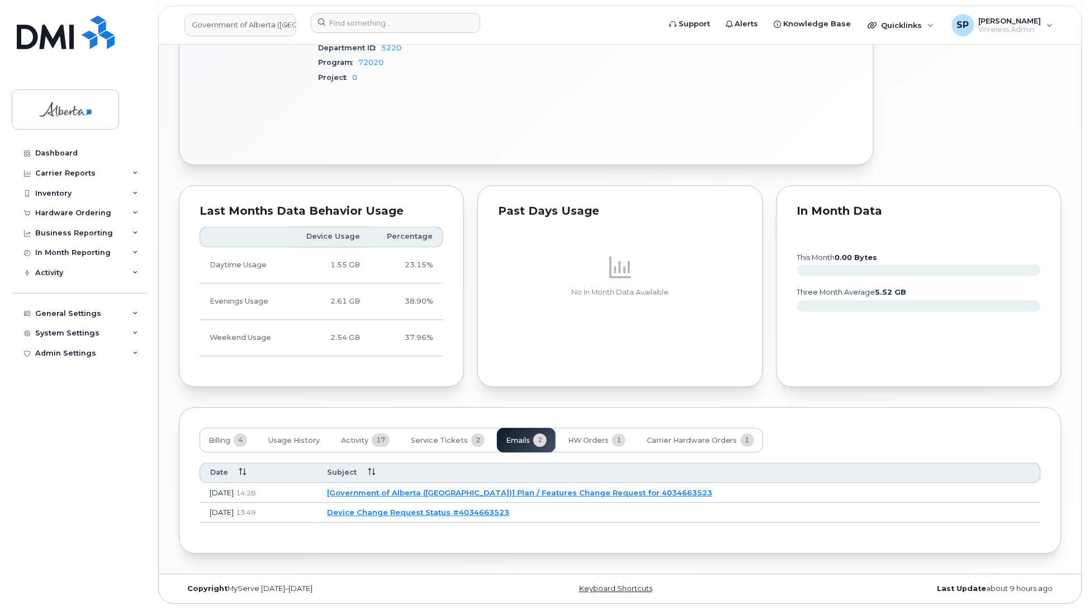
scroll to position [699, 0]
click at [589, 495] on link "[Government of Alberta ([GEOGRAPHIC_DATA])] Plan / Features Change Request for …" at bounding box center [518, 492] width 385 height 9
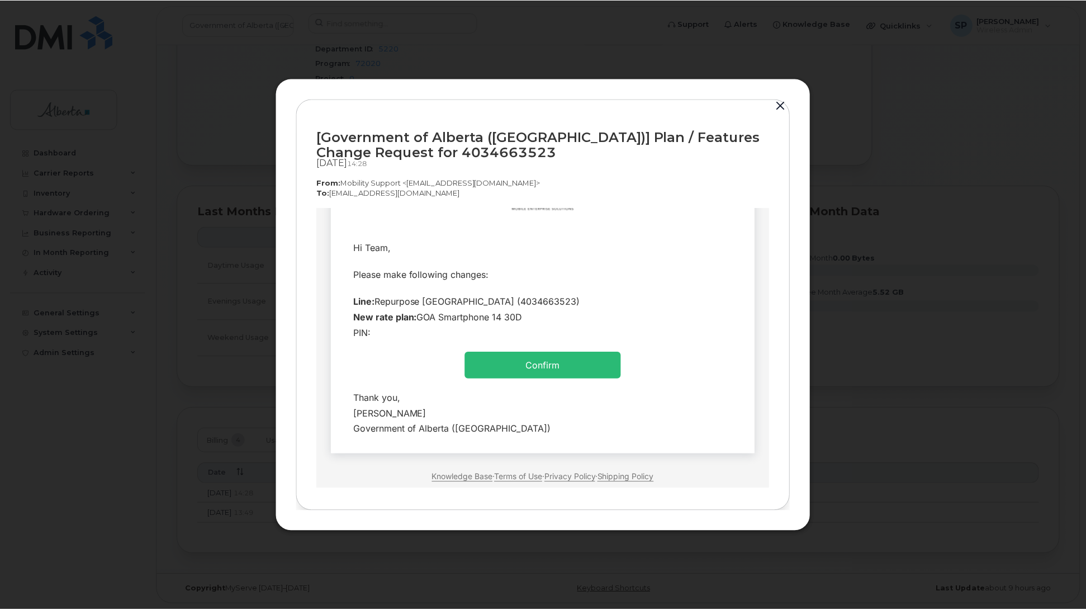
scroll to position [0, 0]
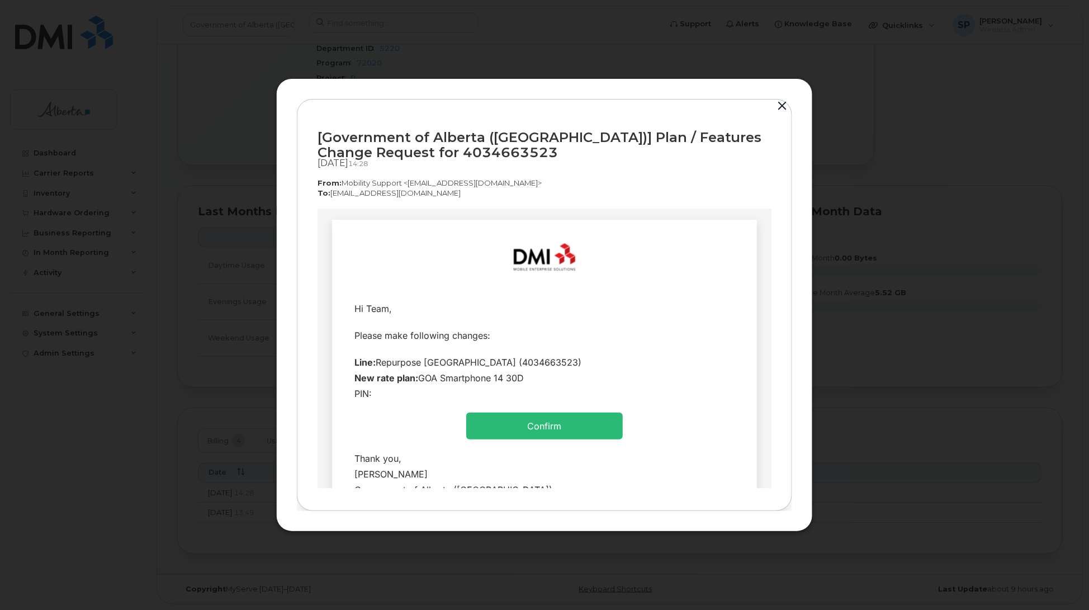
click at [782, 107] on button "button" at bounding box center [782, 106] width 17 height 16
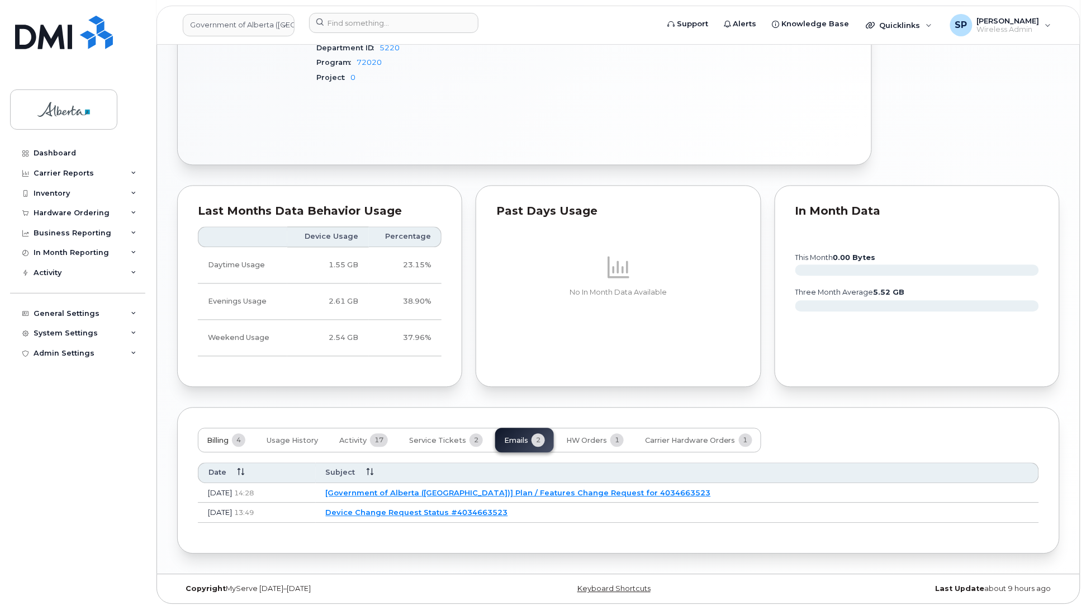
click at [212, 438] on span "Billing" at bounding box center [218, 440] width 22 height 9
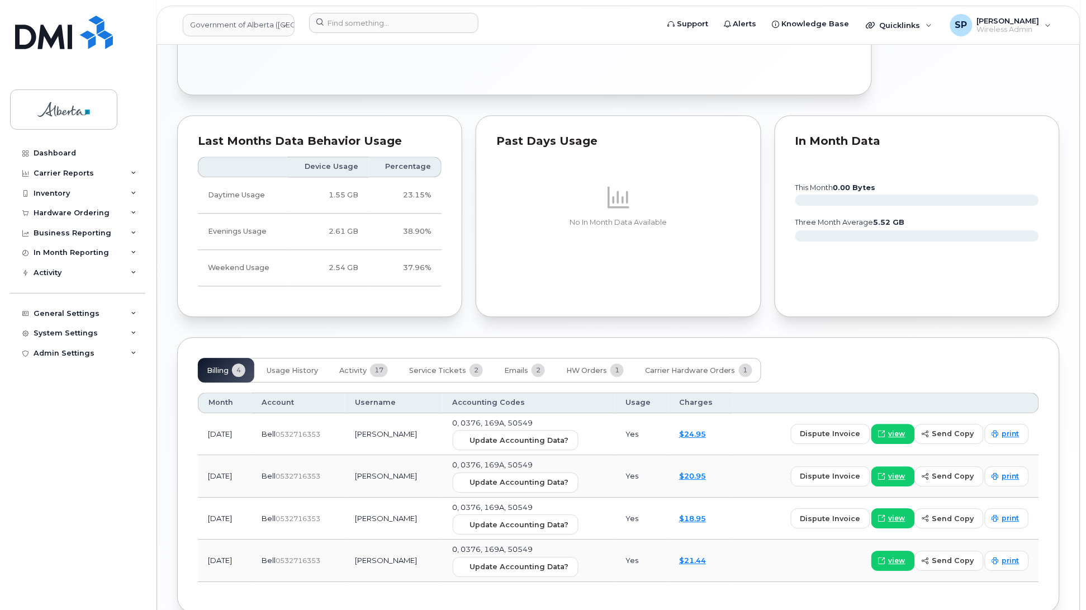
scroll to position [812, 0]
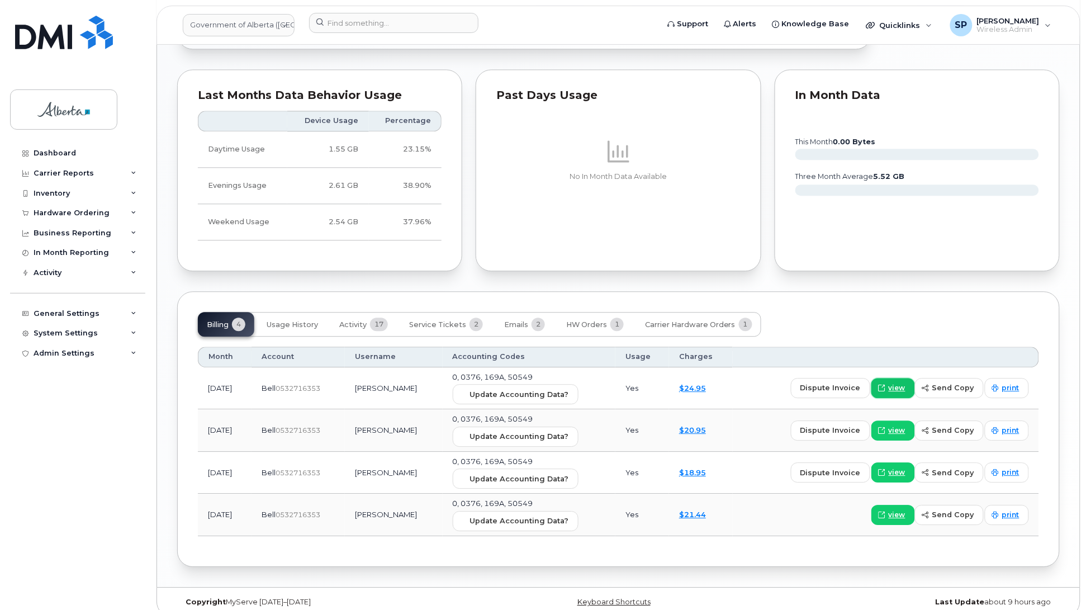
click at [900, 387] on span "view" at bounding box center [897, 388] width 17 height 10
click at [440, 323] on span "Service Tickets" at bounding box center [437, 324] width 57 height 9
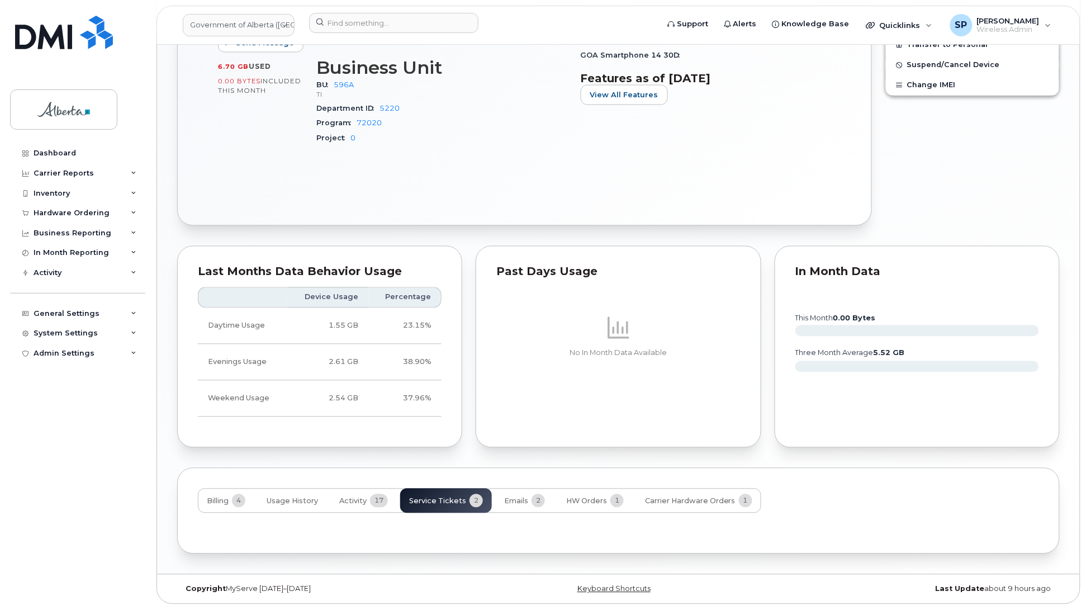
scroll to position [708, 0]
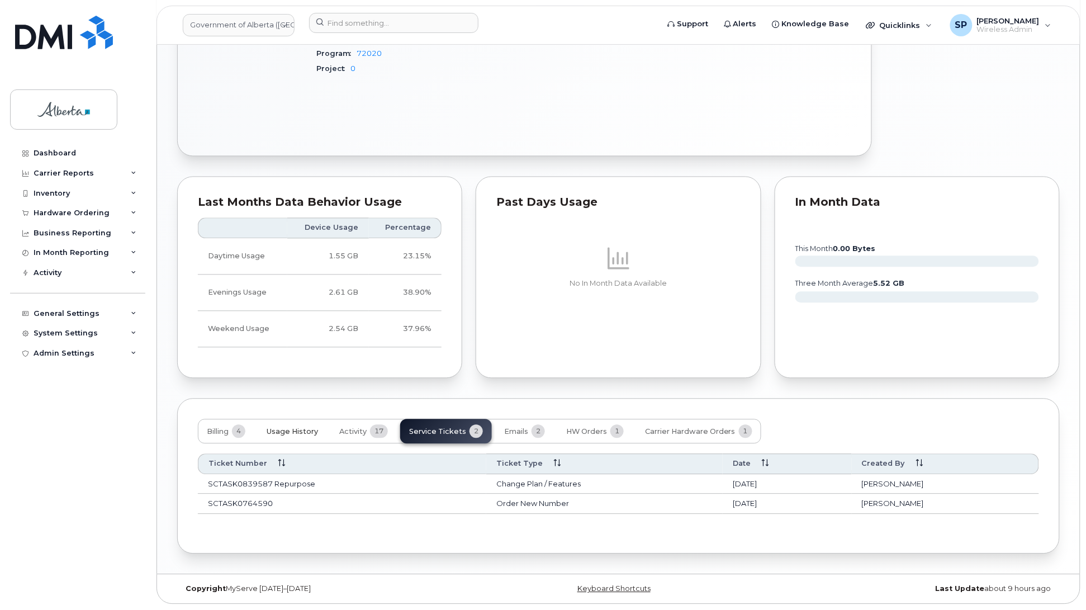
click at [291, 429] on span "Usage History" at bounding box center [292, 432] width 51 height 9
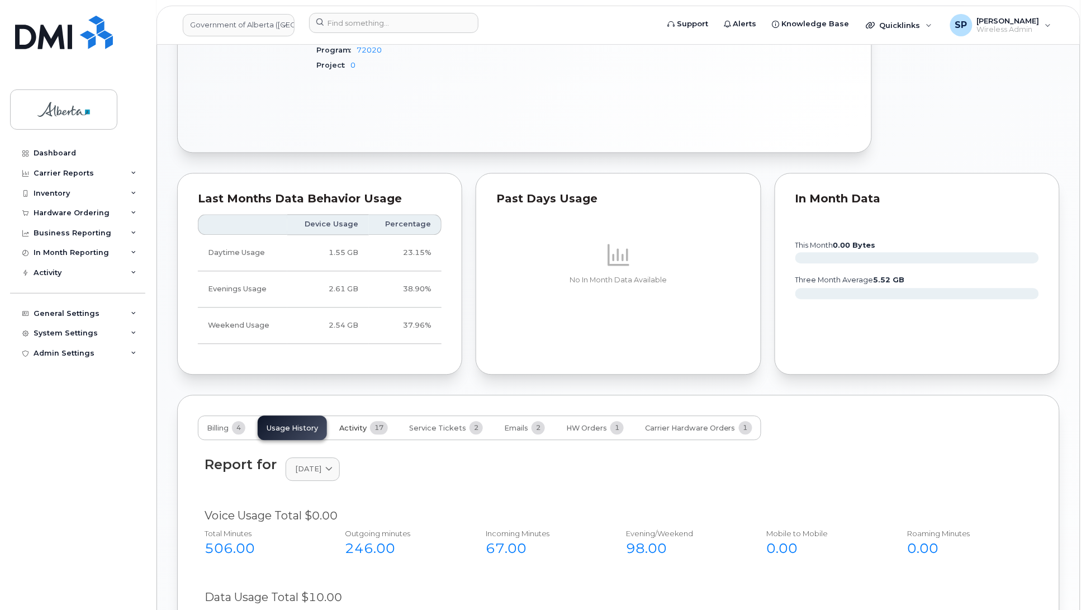
click at [355, 433] on span "Activity" at bounding box center [352, 428] width 27 height 9
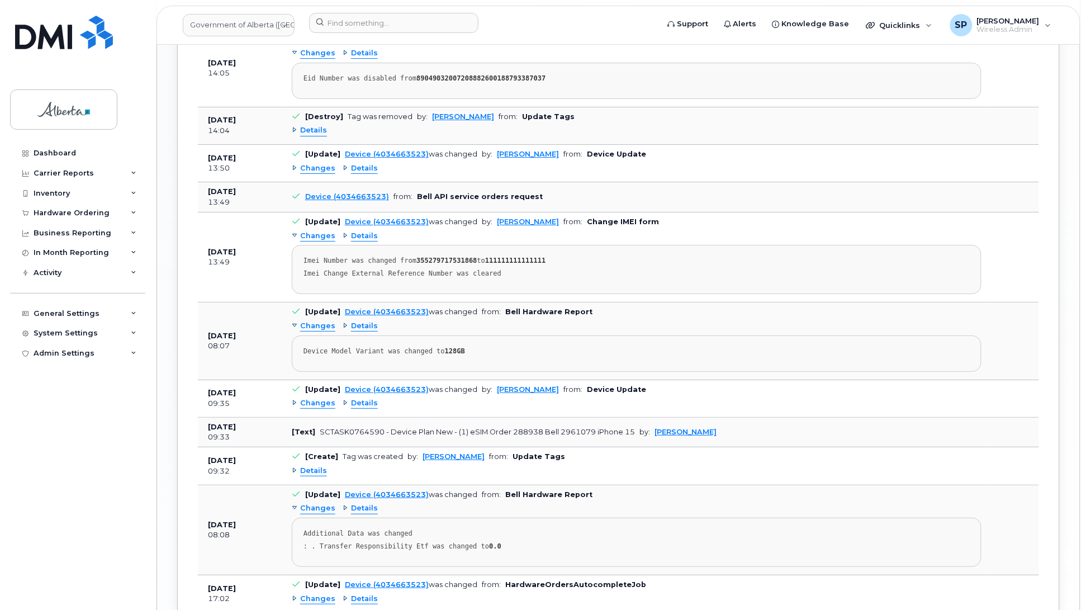
scroll to position [1282, 0]
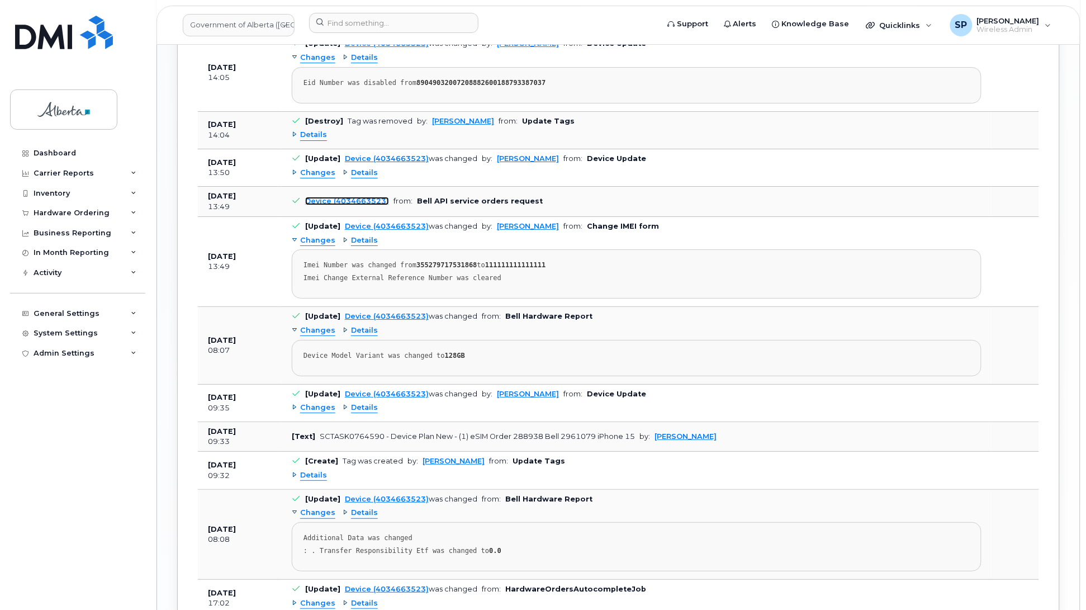
click at [355, 205] on link "Device (4034663523)" at bounding box center [347, 201] width 84 height 8
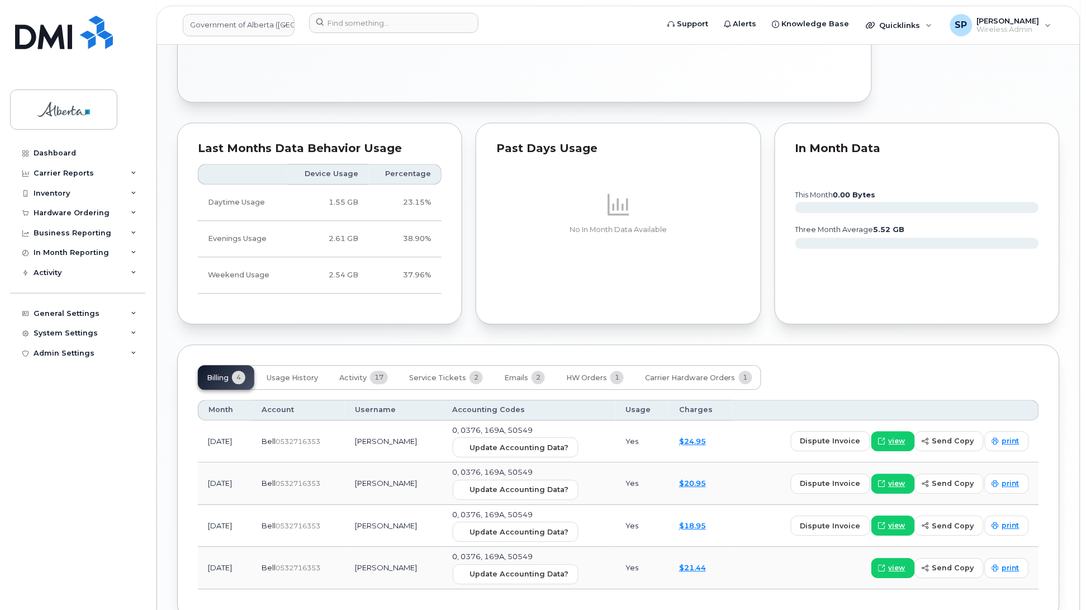
scroll to position [828, 0]
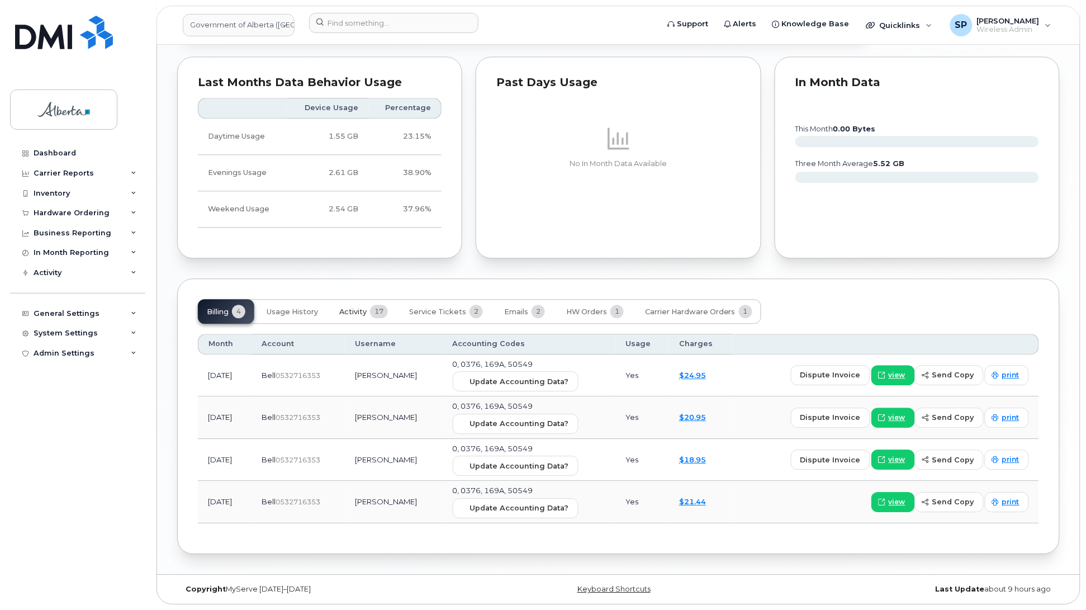
click at [345, 312] on span "Activity" at bounding box center [352, 311] width 27 height 9
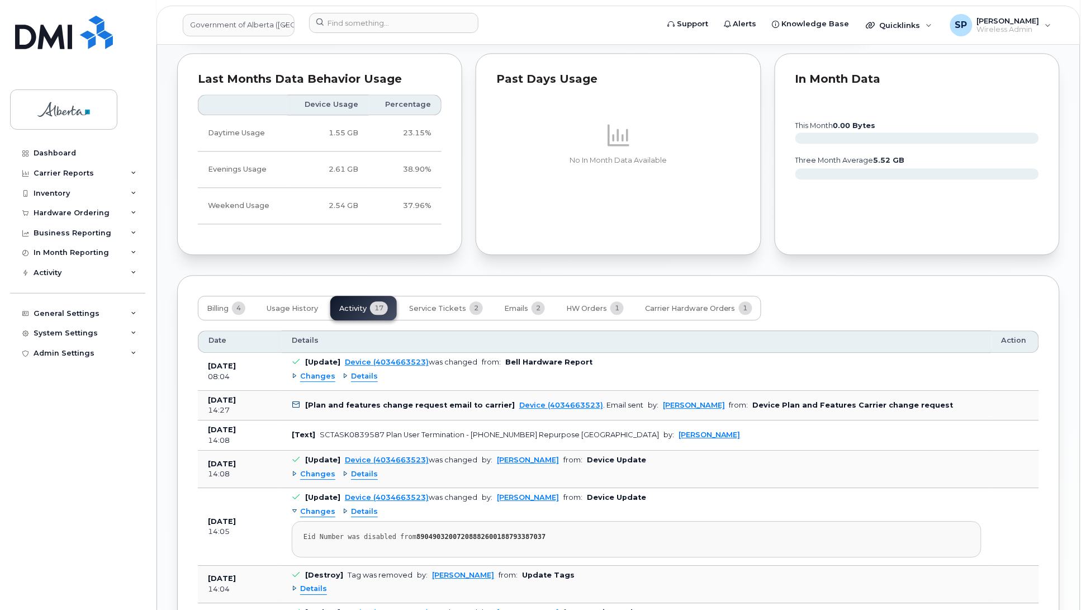
click at [325, 480] on span "Changes" at bounding box center [317, 474] width 35 height 11
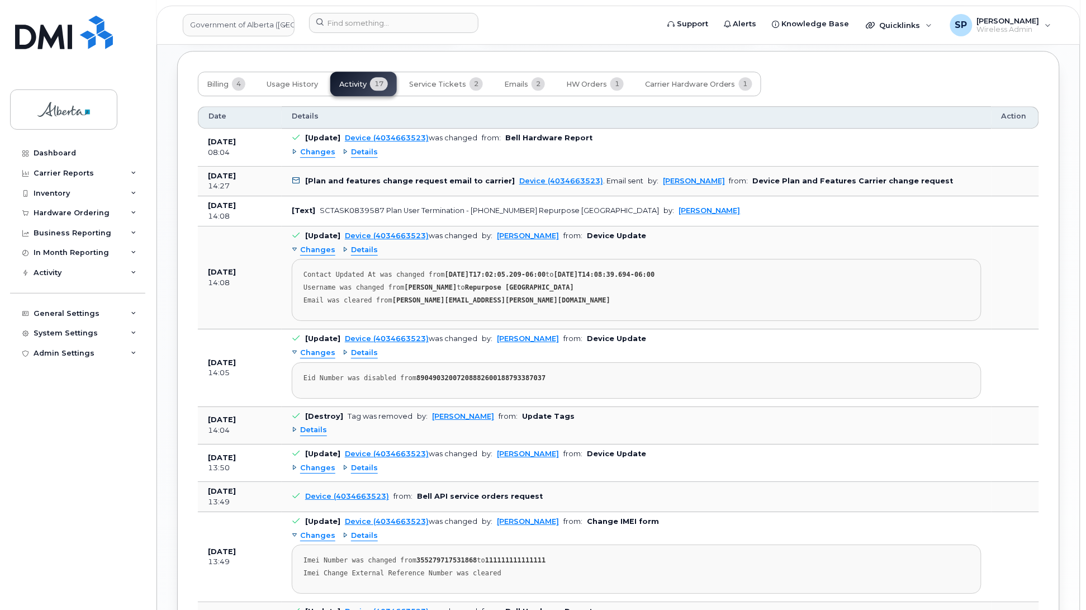
scroll to position [1066, 0]
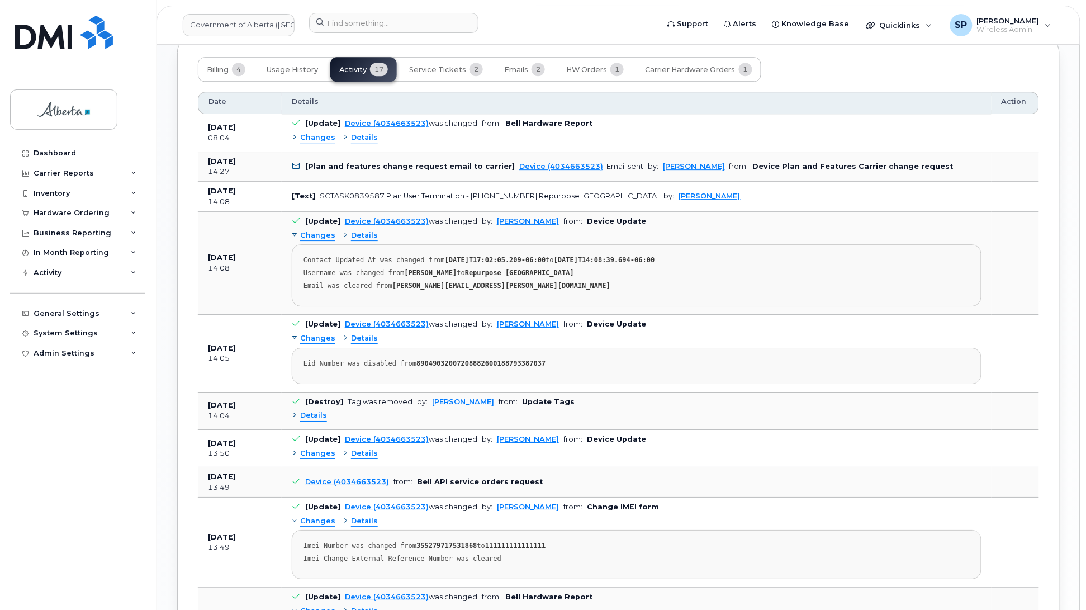
click at [317, 421] on span "Details" at bounding box center [313, 415] width 27 height 11
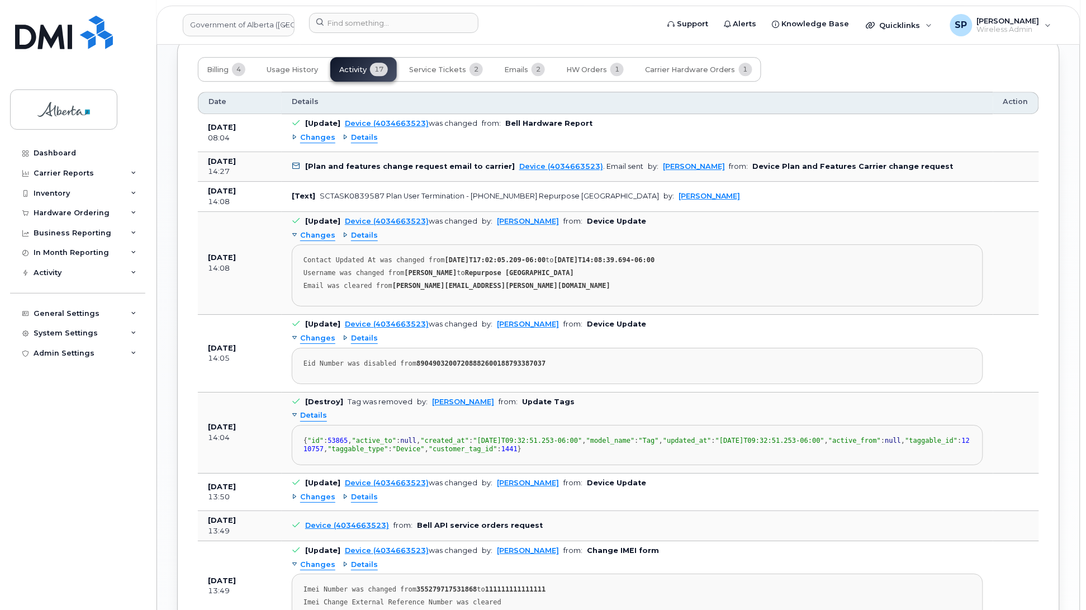
click at [317, 421] on span "Details" at bounding box center [313, 415] width 27 height 11
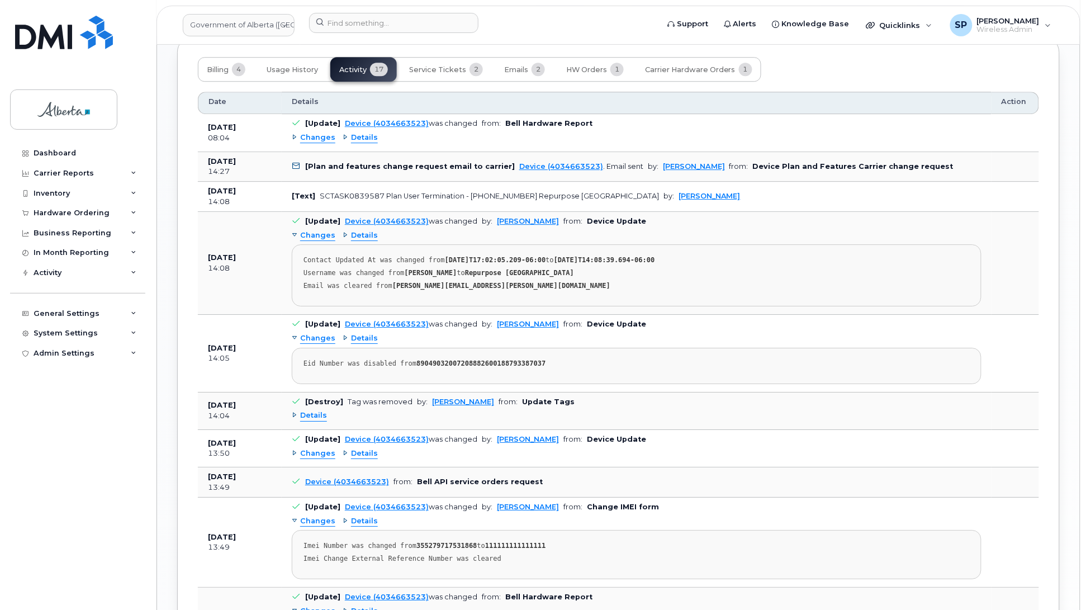
click at [312, 459] on span "Changes" at bounding box center [317, 453] width 35 height 11
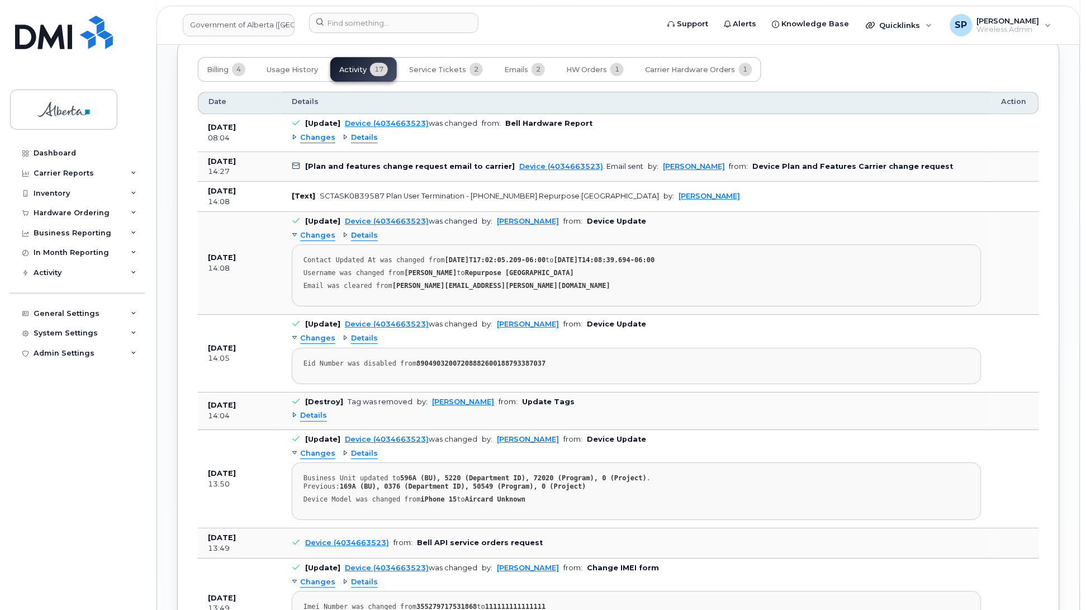
click at [312, 459] on span "Changes" at bounding box center [317, 453] width 35 height 11
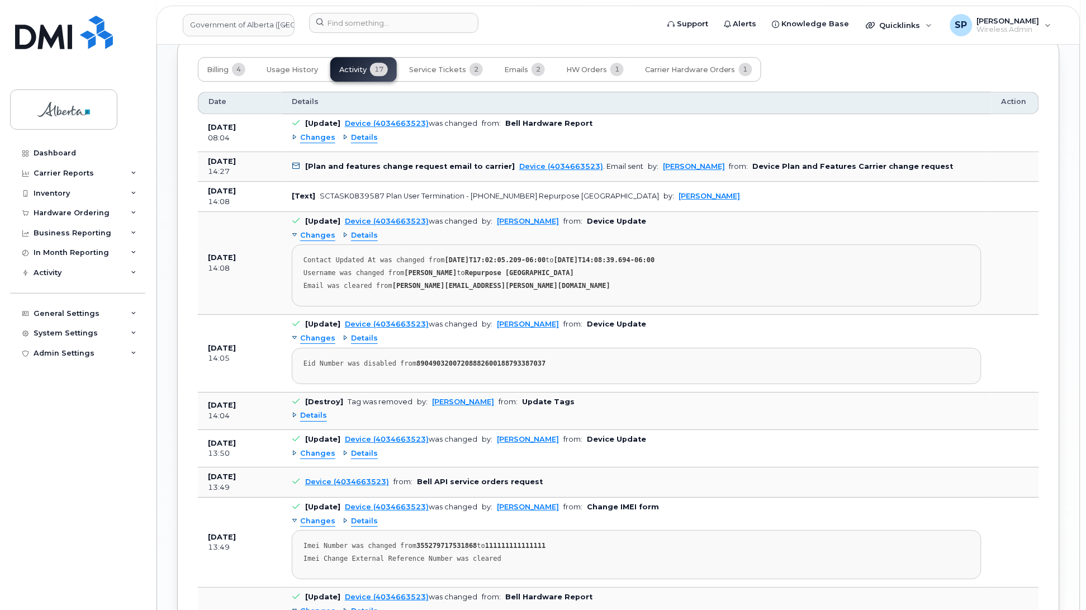
click at [314, 138] on span "Changes" at bounding box center [317, 137] width 35 height 11
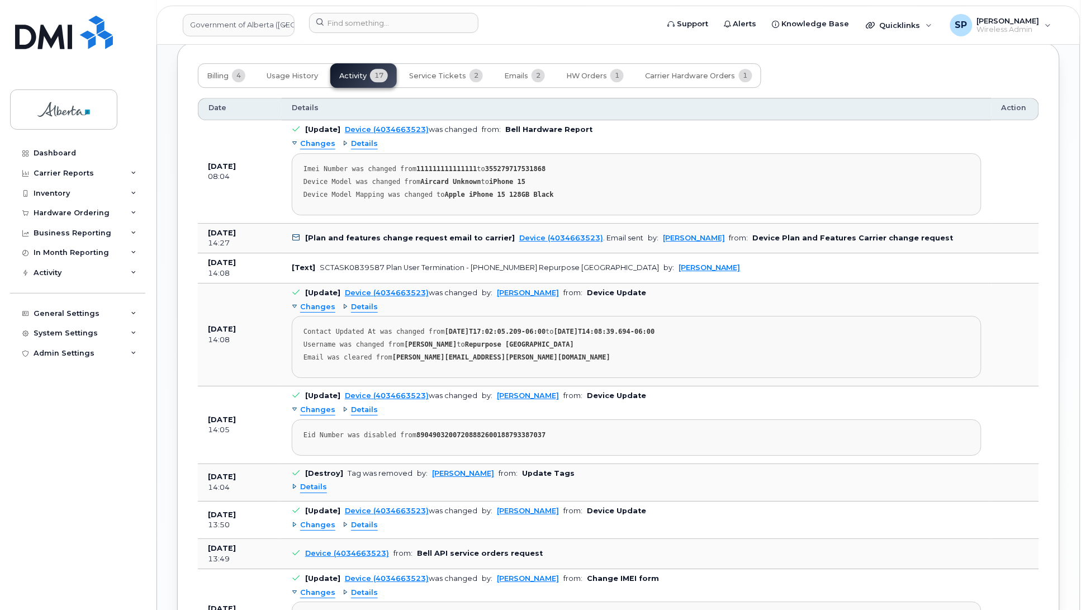
scroll to position [1071, 0]
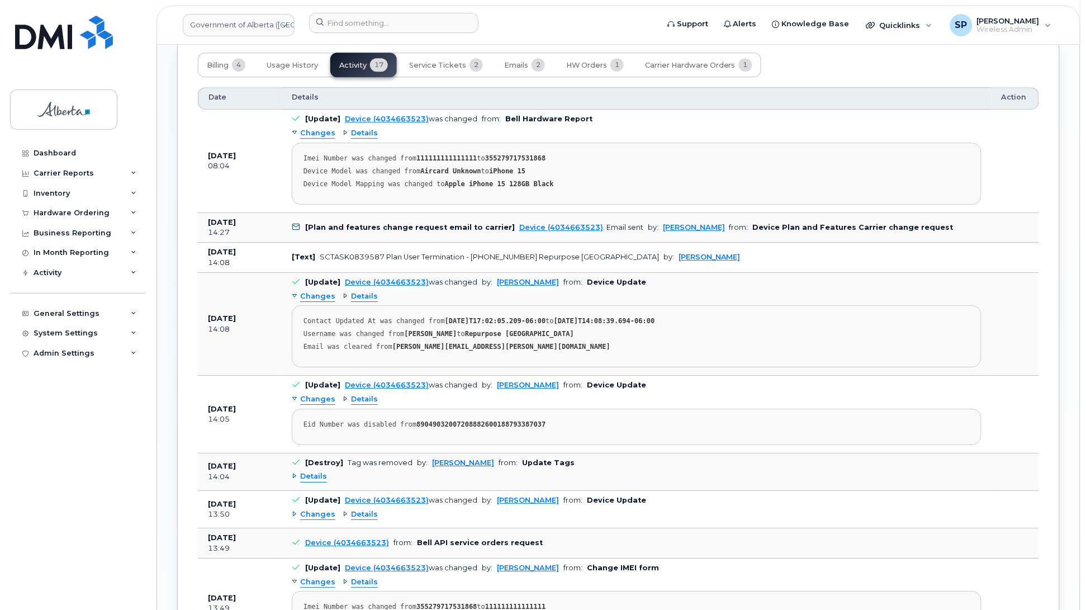
click at [309, 482] on span "Details" at bounding box center [313, 476] width 27 height 11
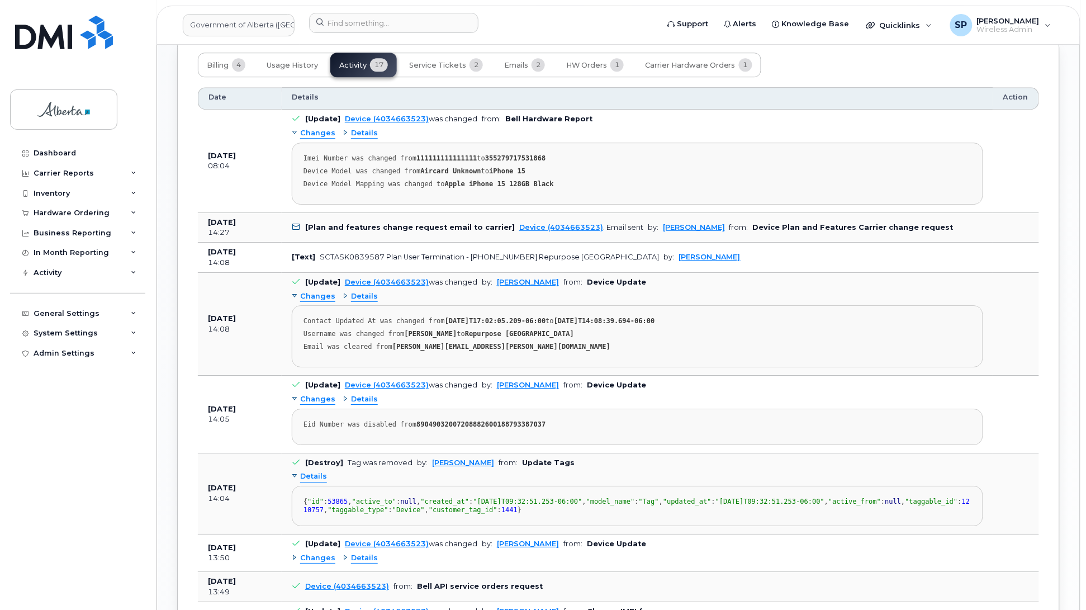
click at [322, 479] on span "Details" at bounding box center [313, 476] width 27 height 11
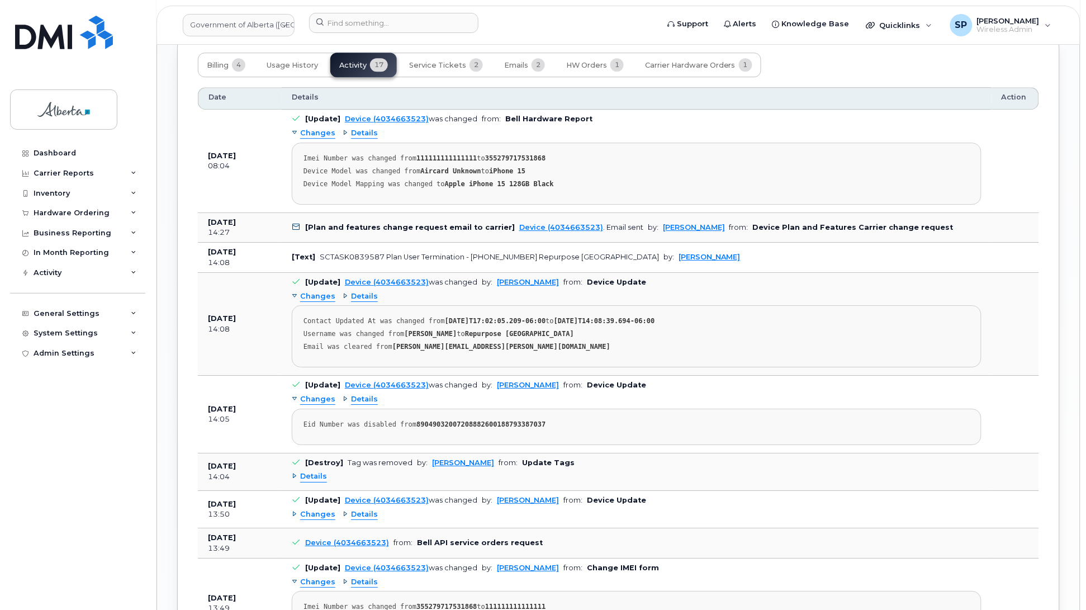
click at [317, 519] on span "Changes" at bounding box center [317, 514] width 35 height 11
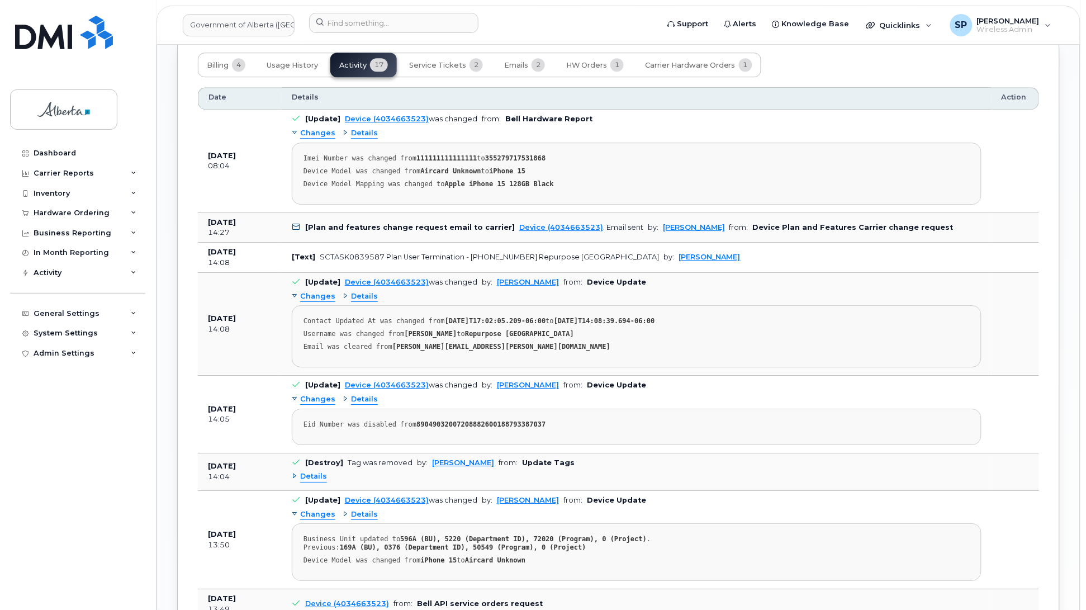
click at [317, 519] on span "Changes" at bounding box center [317, 514] width 35 height 11
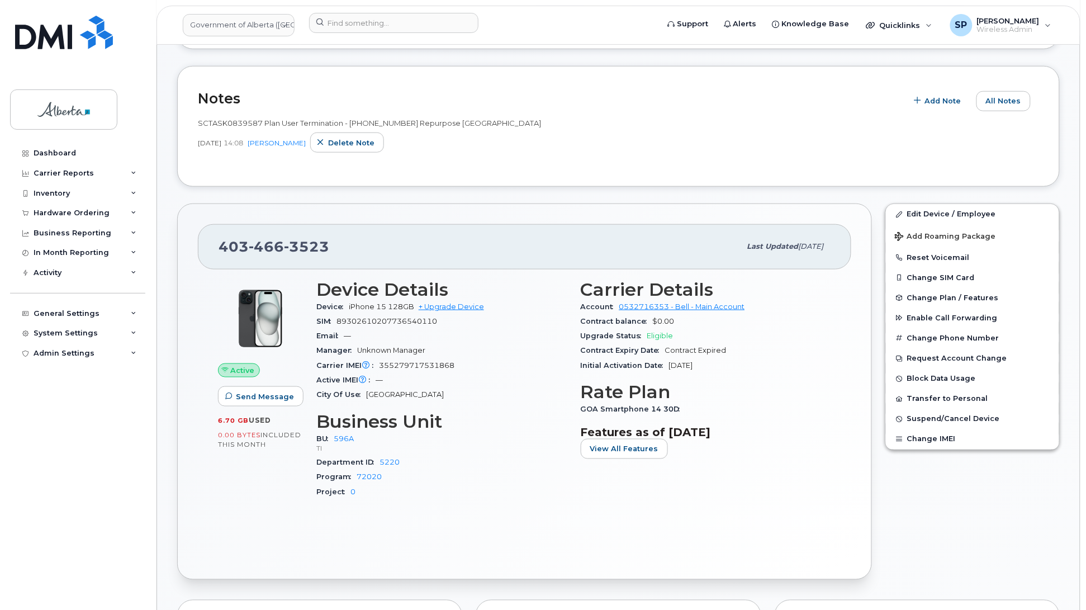
scroll to position [260, 0]
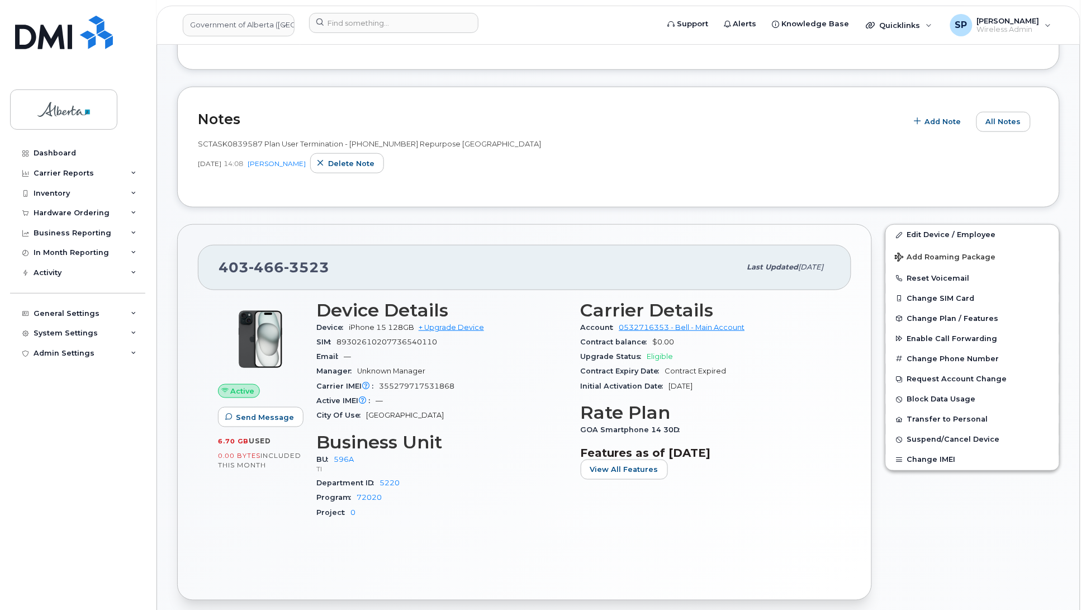
click at [296, 263] on span "3523" at bounding box center [306, 267] width 45 height 17
copy span "403 466 3523"
click at [940, 230] on link "Edit Device / Employee" at bounding box center [972, 235] width 173 height 20
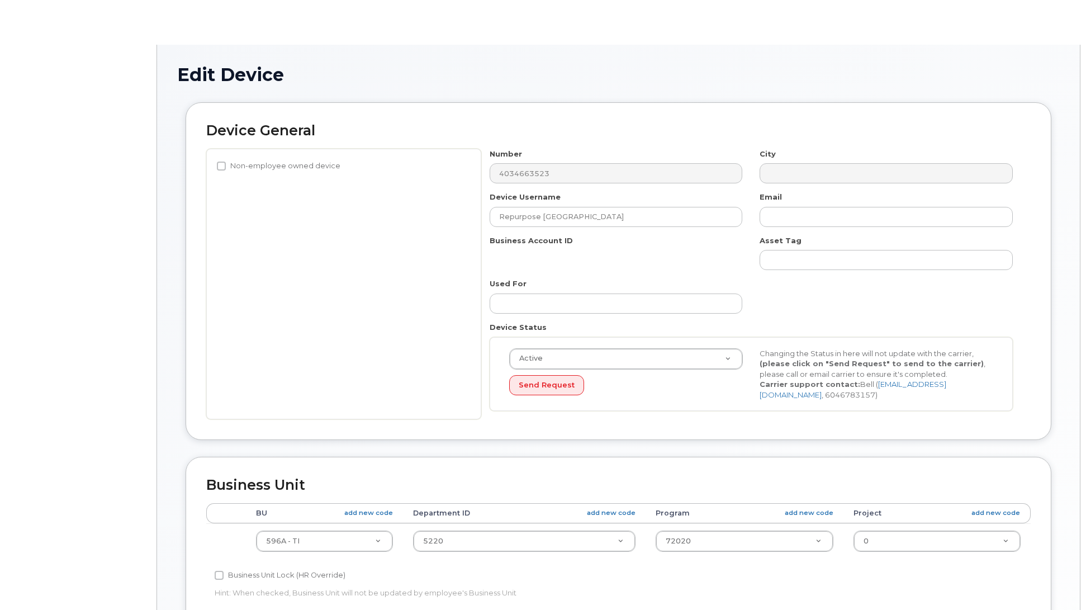
select select "4797729"
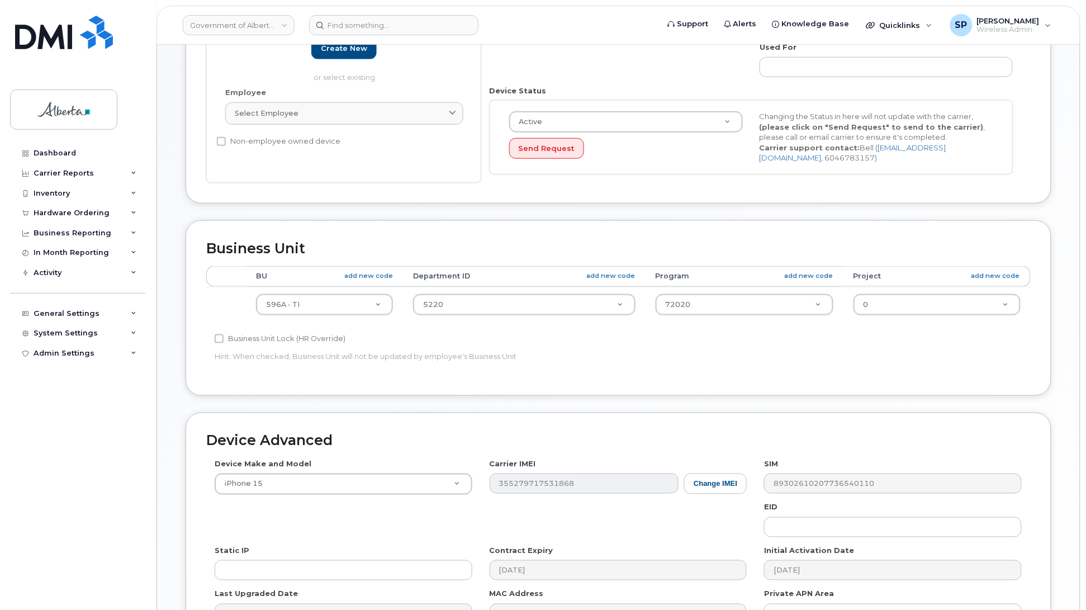
scroll to position [432, 0]
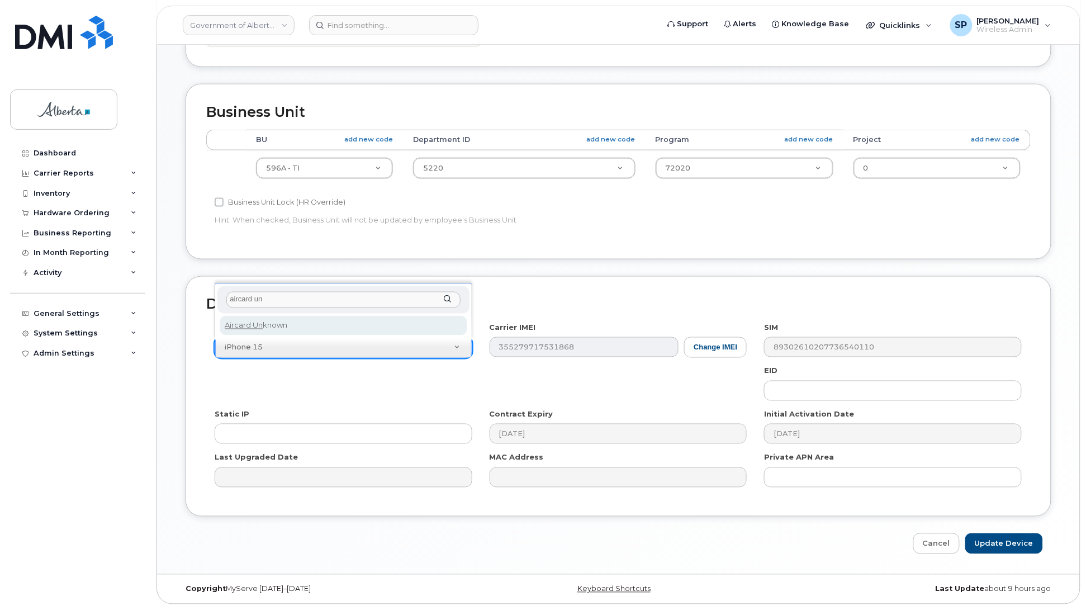
type input "aircard un"
select select "971"
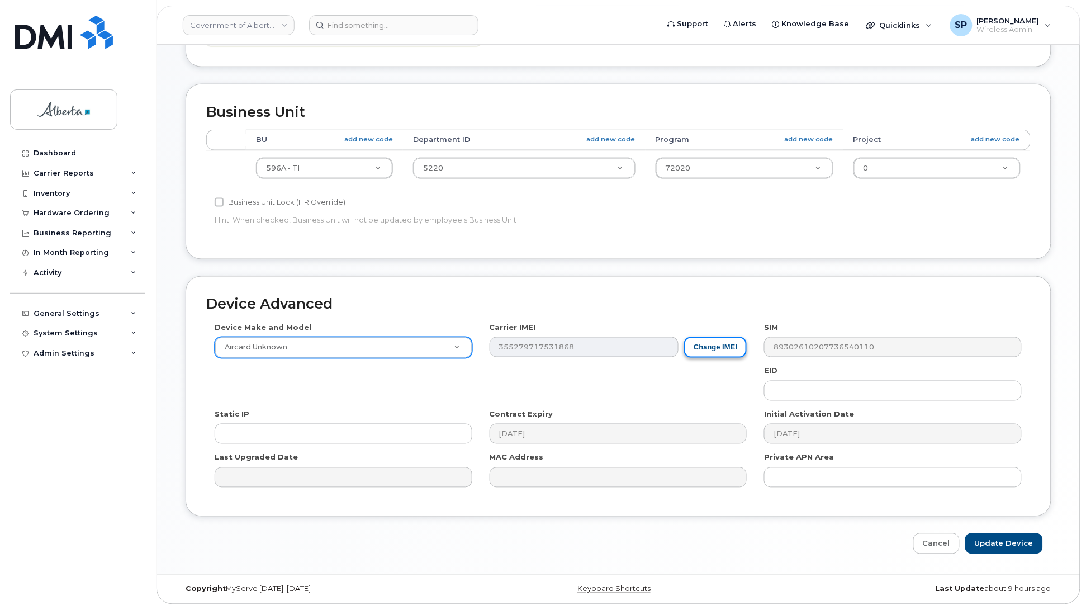
click at [724, 347] on button "Change IMEI" at bounding box center [715, 347] width 63 height 21
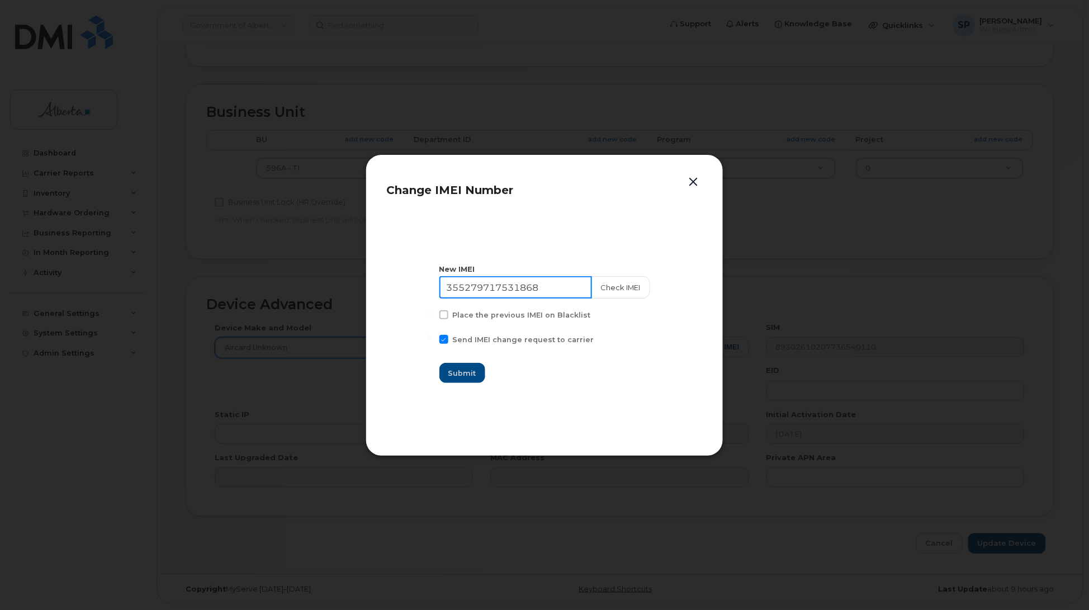
drag, startPoint x: 559, startPoint y: 286, endPoint x: 337, endPoint y: 302, distance: 223.0
click at [337, 302] on div "Change IMEI Number New IMEI 355279717531868 Check IMEI Place the previous IMEI …" at bounding box center [544, 305] width 1089 height 610
type input "111111111111111"
click at [460, 378] on span "Submit" at bounding box center [463, 373] width 28 height 11
type input "111111111111111"
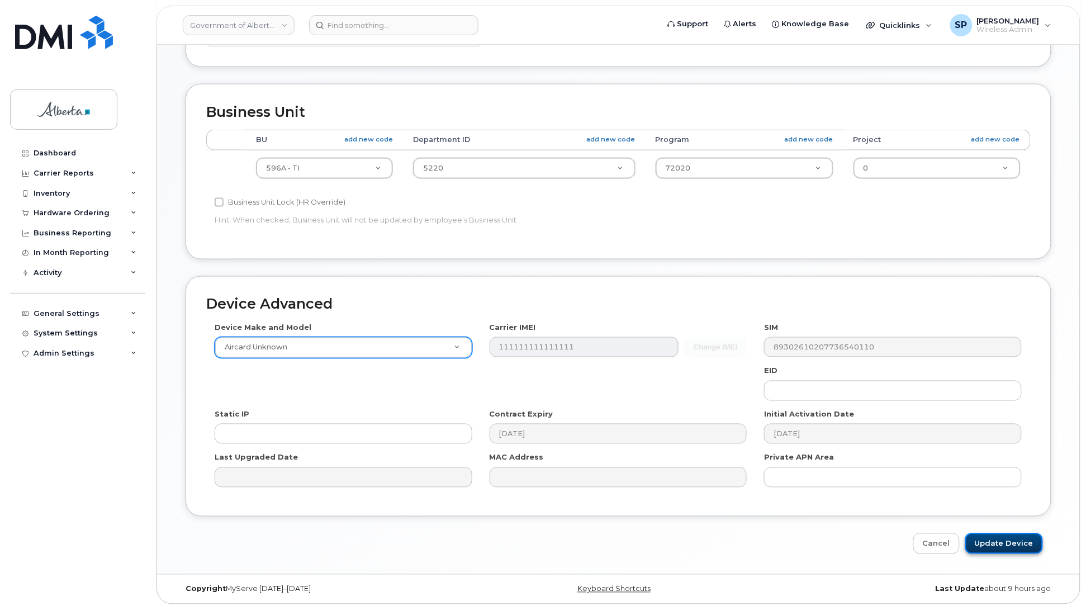
click at [988, 552] on input "Update Device" at bounding box center [1004, 543] width 78 height 21
type input "Saving..."
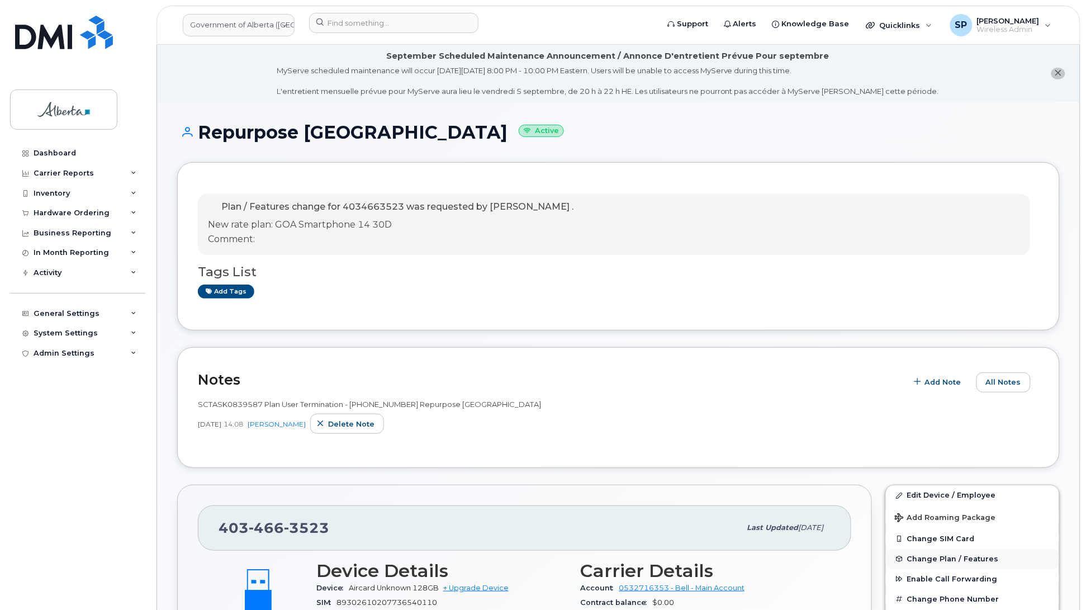
click at [937, 560] on span "Change Plan / Features" at bounding box center [953, 558] width 92 height 8
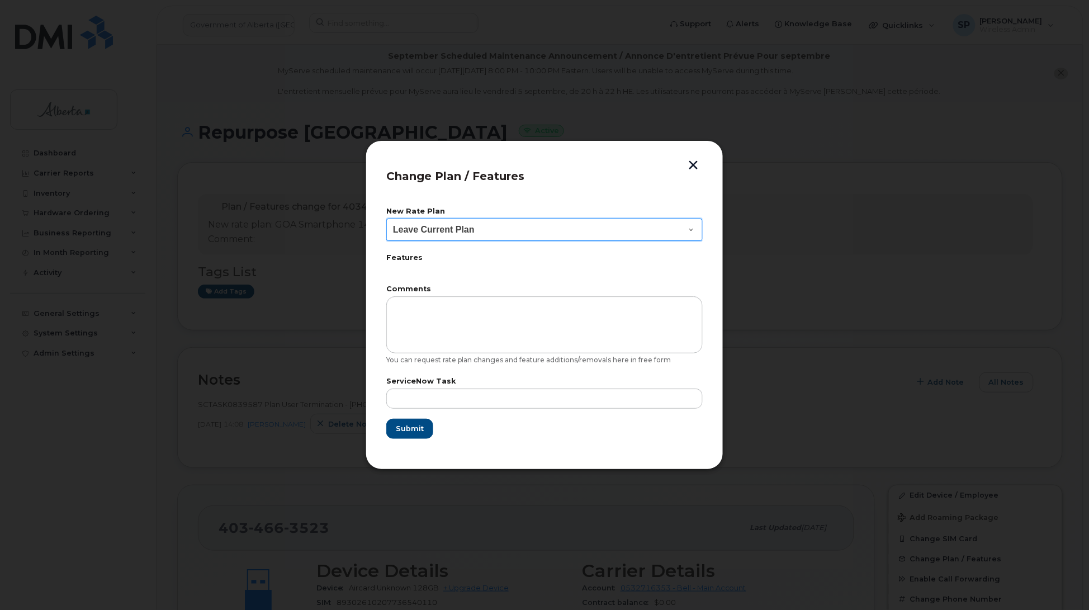
click at [468, 231] on select "Leave Current Plan GOA Data plan 9 30 d GOA–Unlimited Data Plan 9" at bounding box center [544, 230] width 316 height 22
select select "1790211"
click at [386, 219] on select "Leave Current Plan GOA Data plan 9 30 d GOA–Unlimited Data Plan 9" at bounding box center [544, 230] width 316 height 22
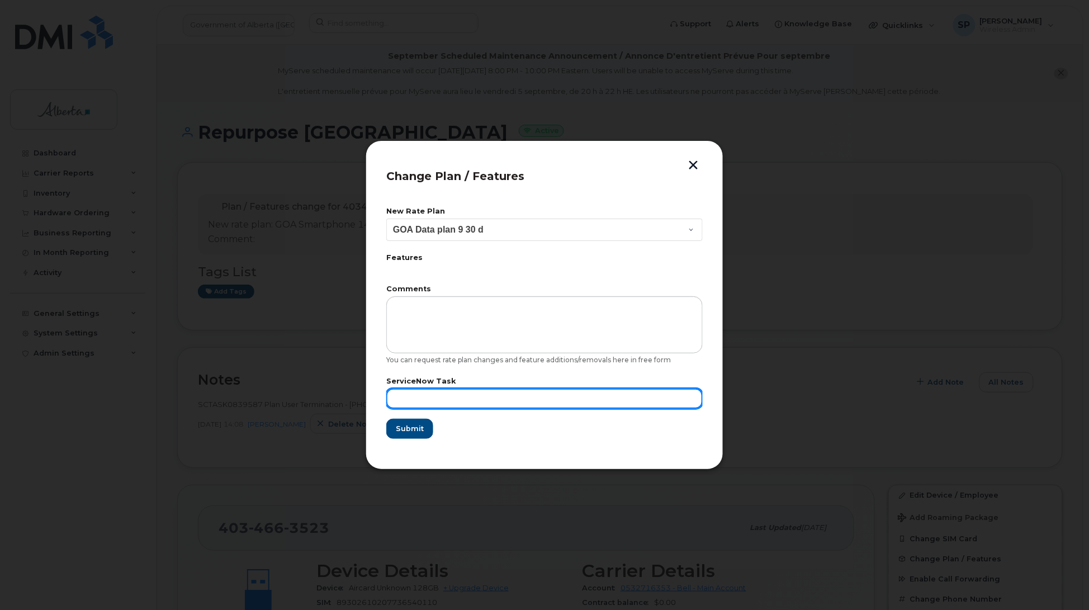
click at [440, 405] on input "text" at bounding box center [544, 398] width 316 height 20
paste input "SCTASK0839587"
type input "SCTASK0839587"
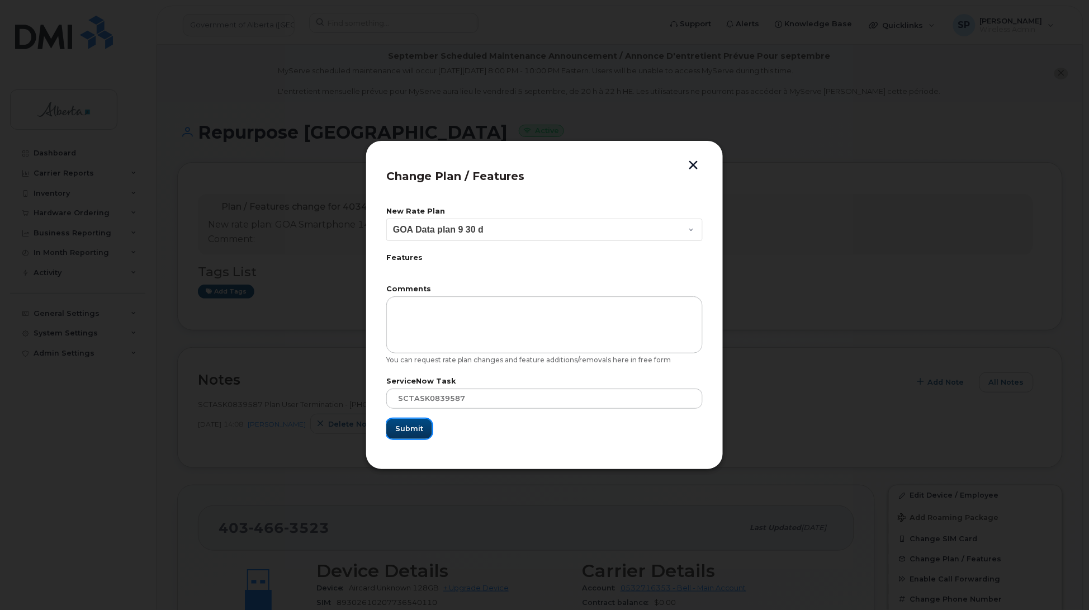
click at [407, 431] on span "Submit" at bounding box center [409, 428] width 28 height 11
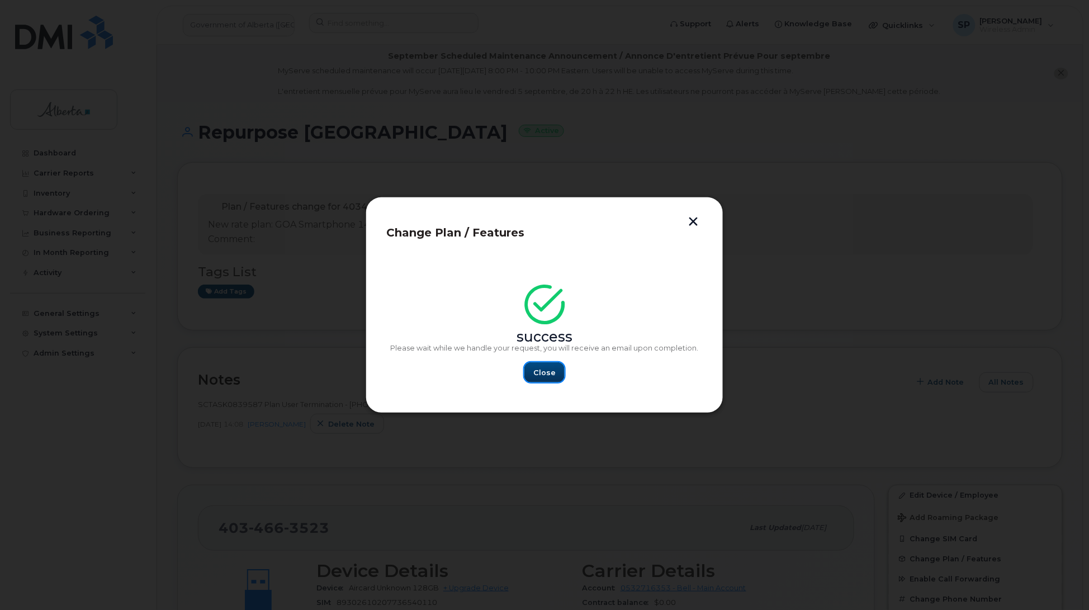
click at [532, 378] on button "Close" at bounding box center [544, 372] width 40 height 20
